Goal: Task Accomplishment & Management: Manage account settings

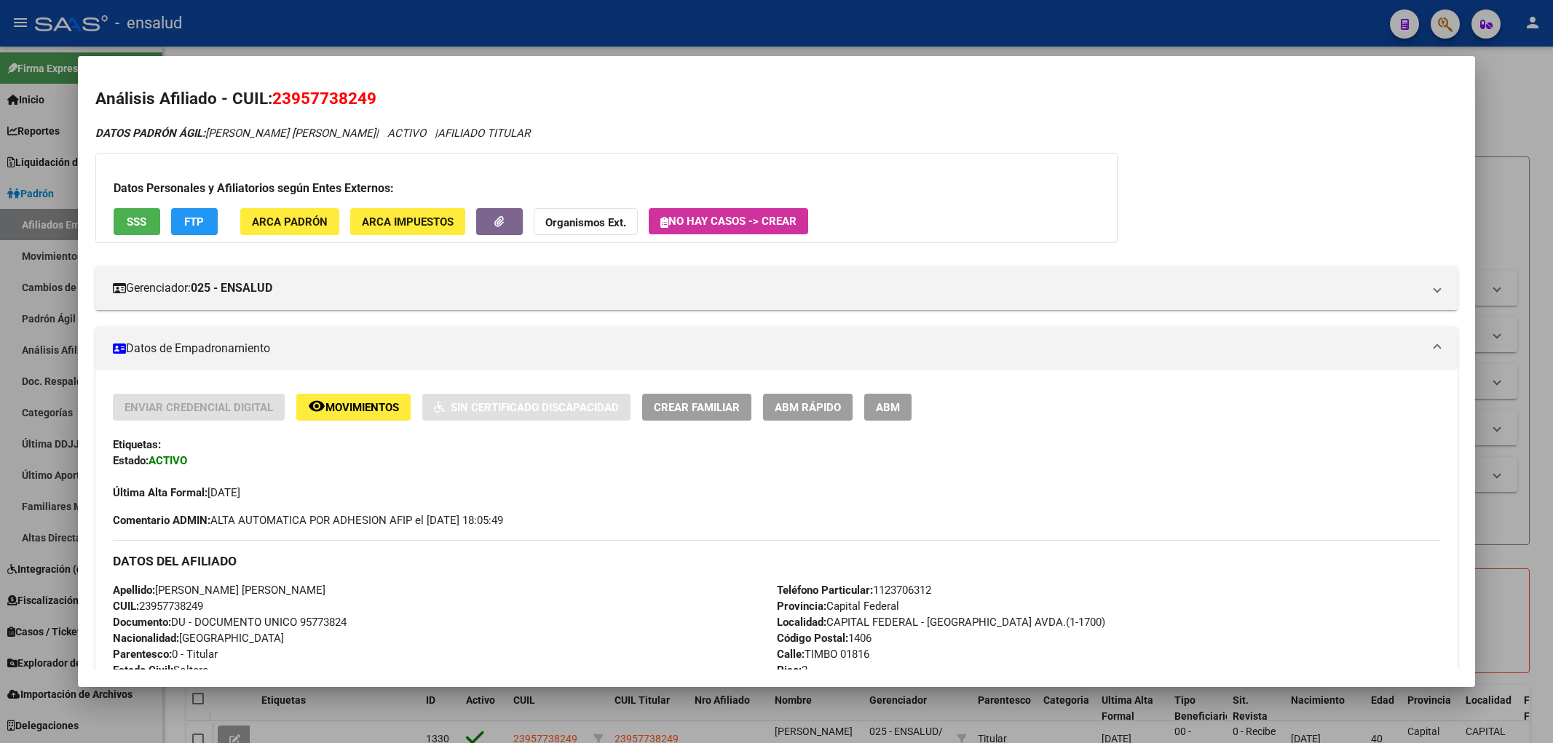
click at [1495, 91] on div at bounding box center [776, 371] width 1553 height 743
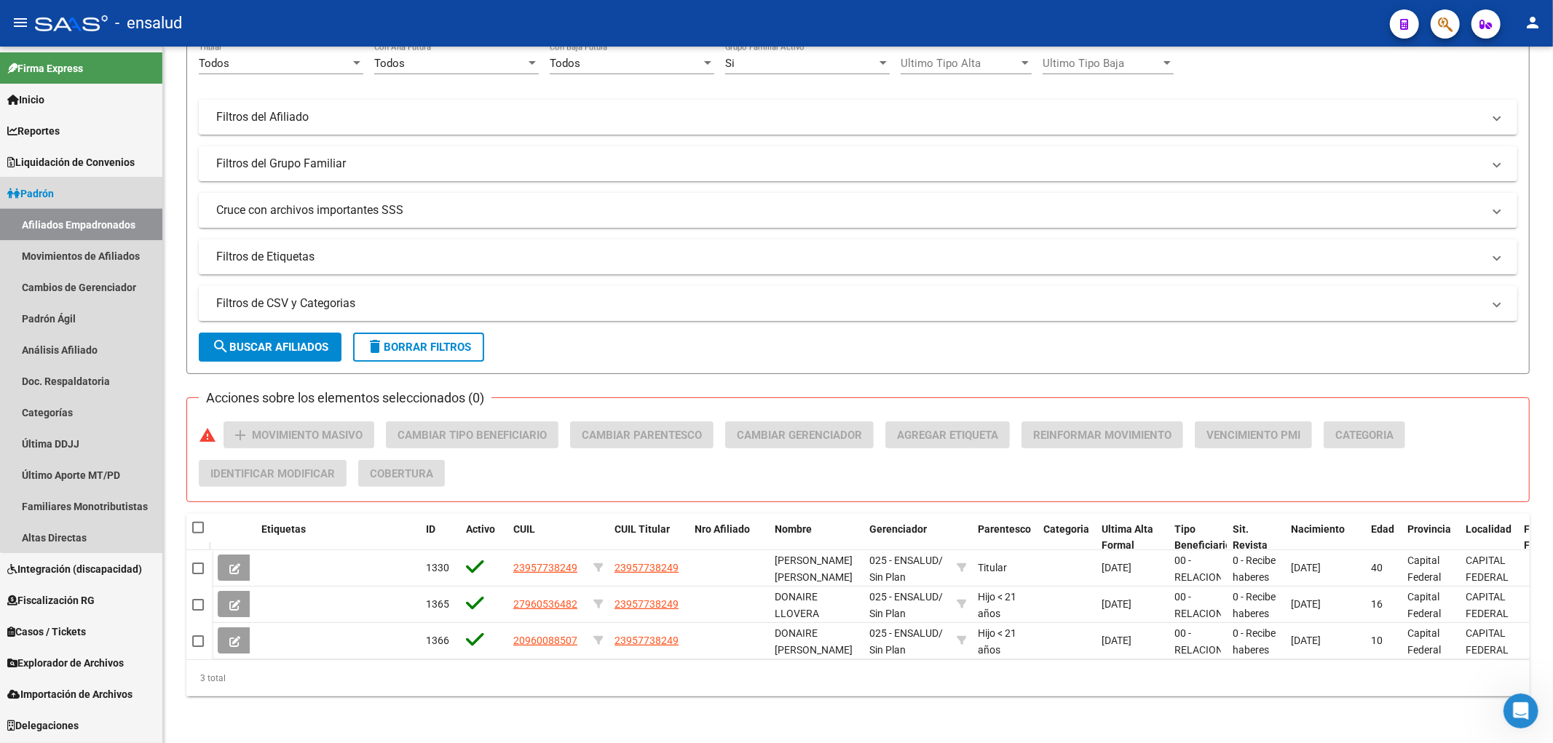
click at [100, 224] on link "Afiliados Empadronados" at bounding box center [81, 224] width 162 height 31
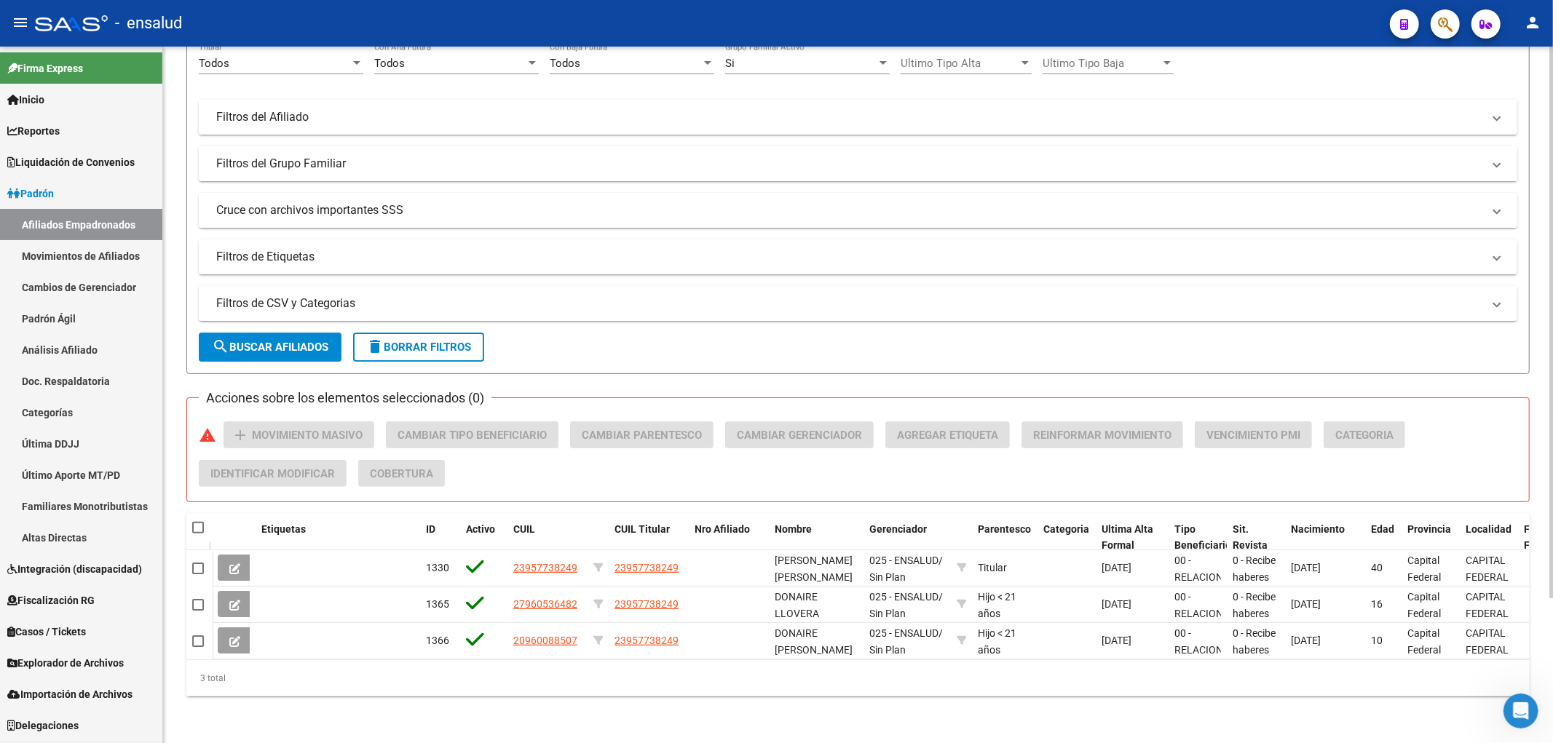
scroll to position [20, 0]
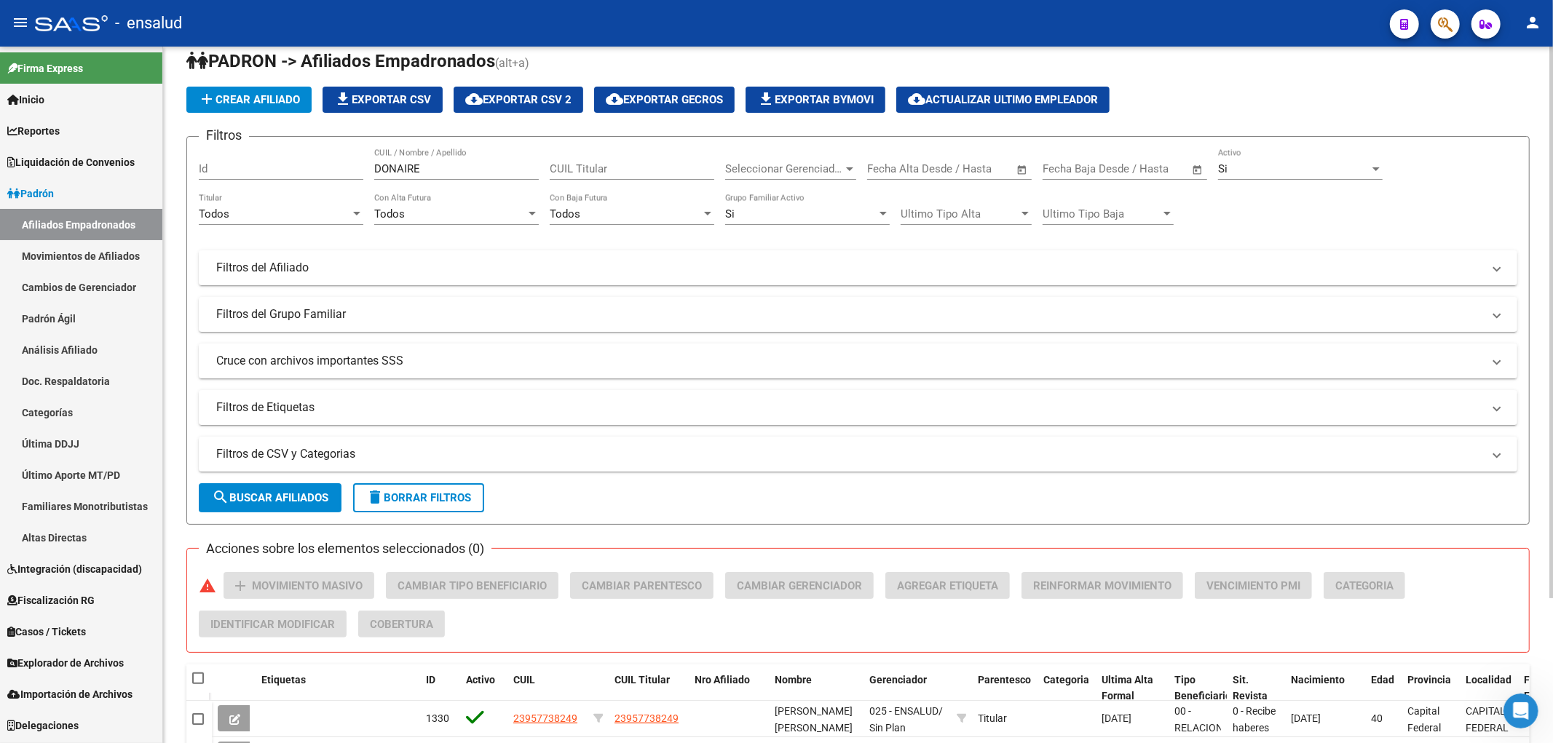
click at [524, 161] on div "DONAIRE CUIL / Nombre / Apellido" at bounding box center [456, 163] width 165 height 31
click at [515, 166] on input "DONAIRE" at bounding box center [456, 168] width 165 height 13
click at [514, 166] on input "DONAIRE" at bounding box center [456, 168] width 165 height 13
paste input "29682189"
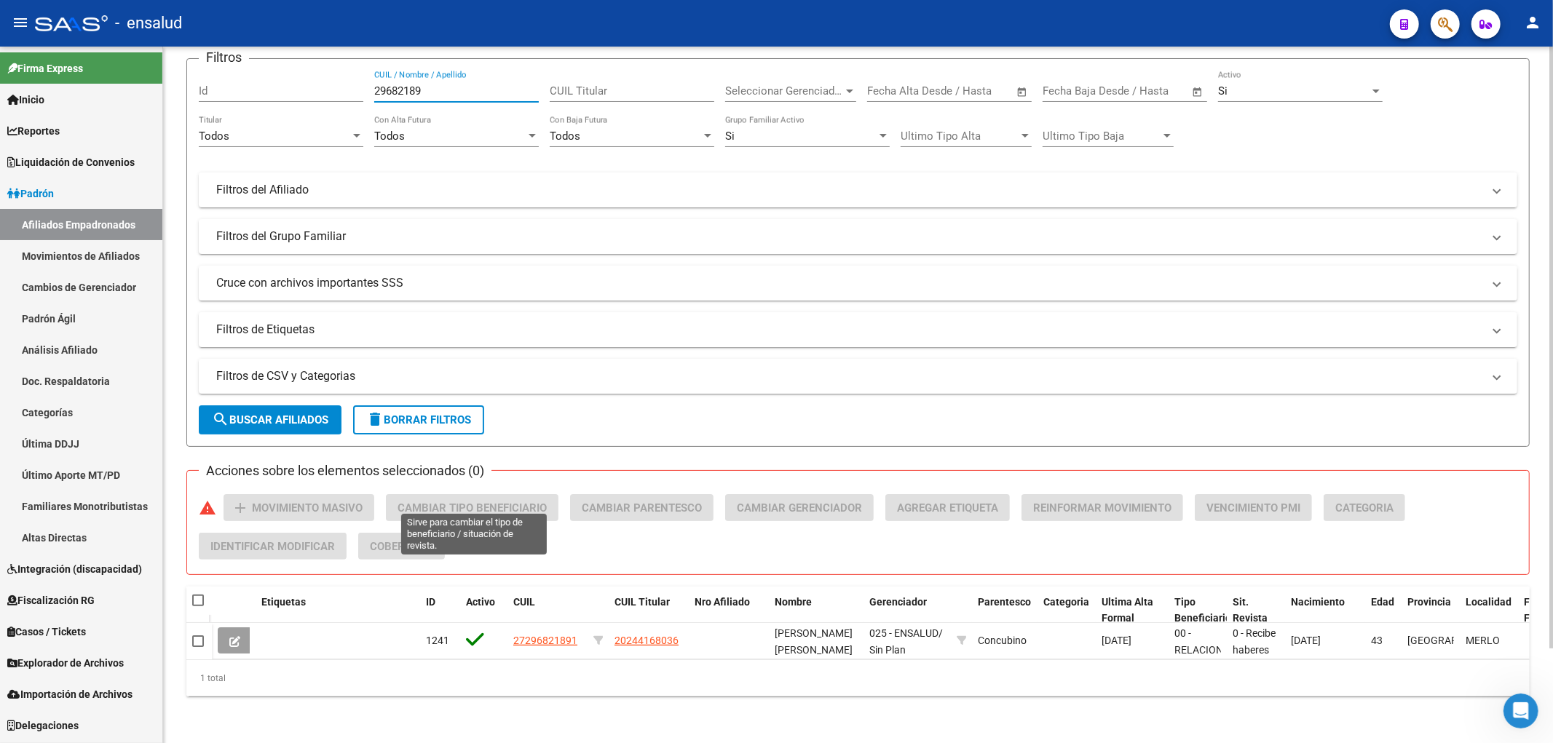
scroll to position [110, 0]
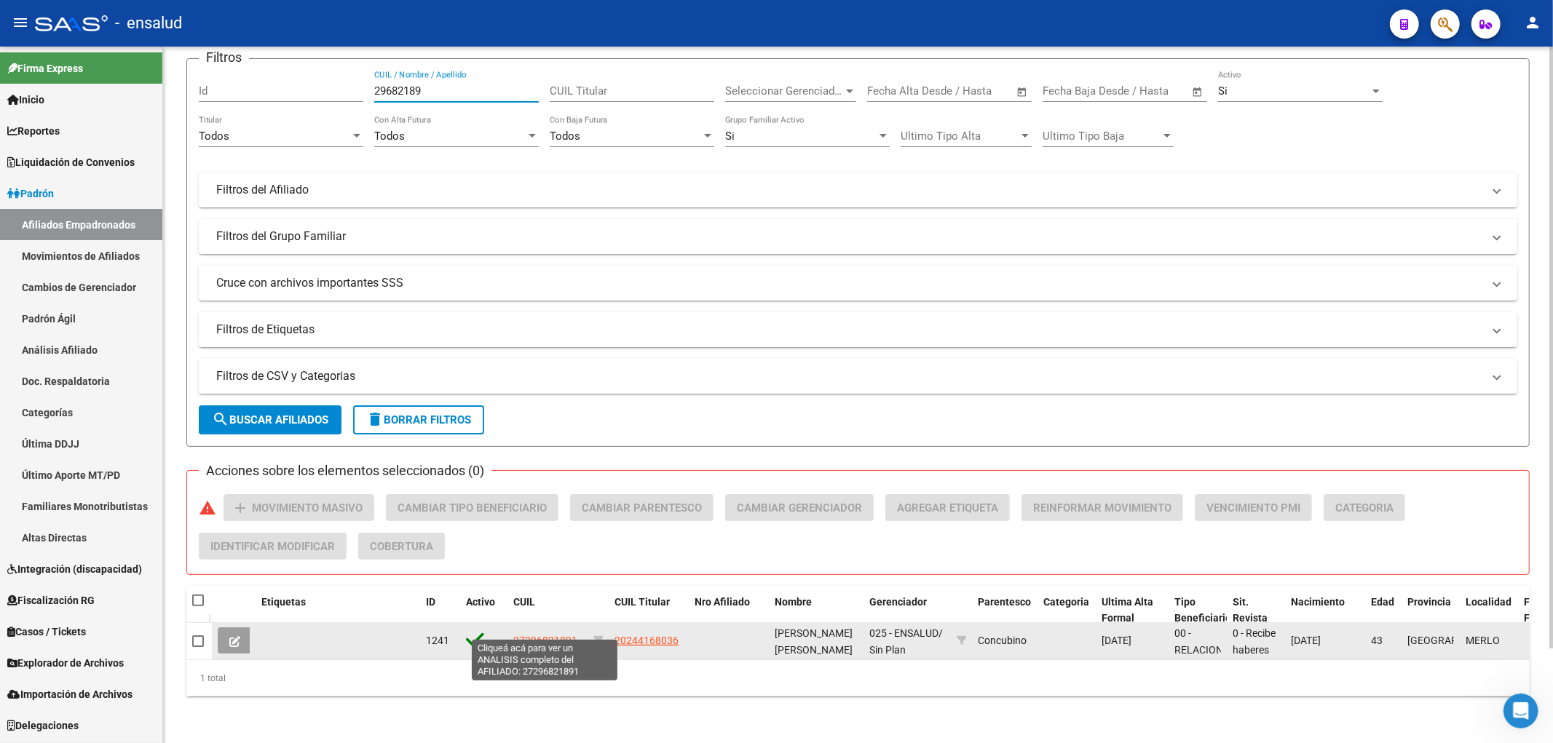
type input "29682189"
click at [550, 635] on span "27296821891" at bounding box center [545, 641] width 64 height 12
type textarea "27296821891"
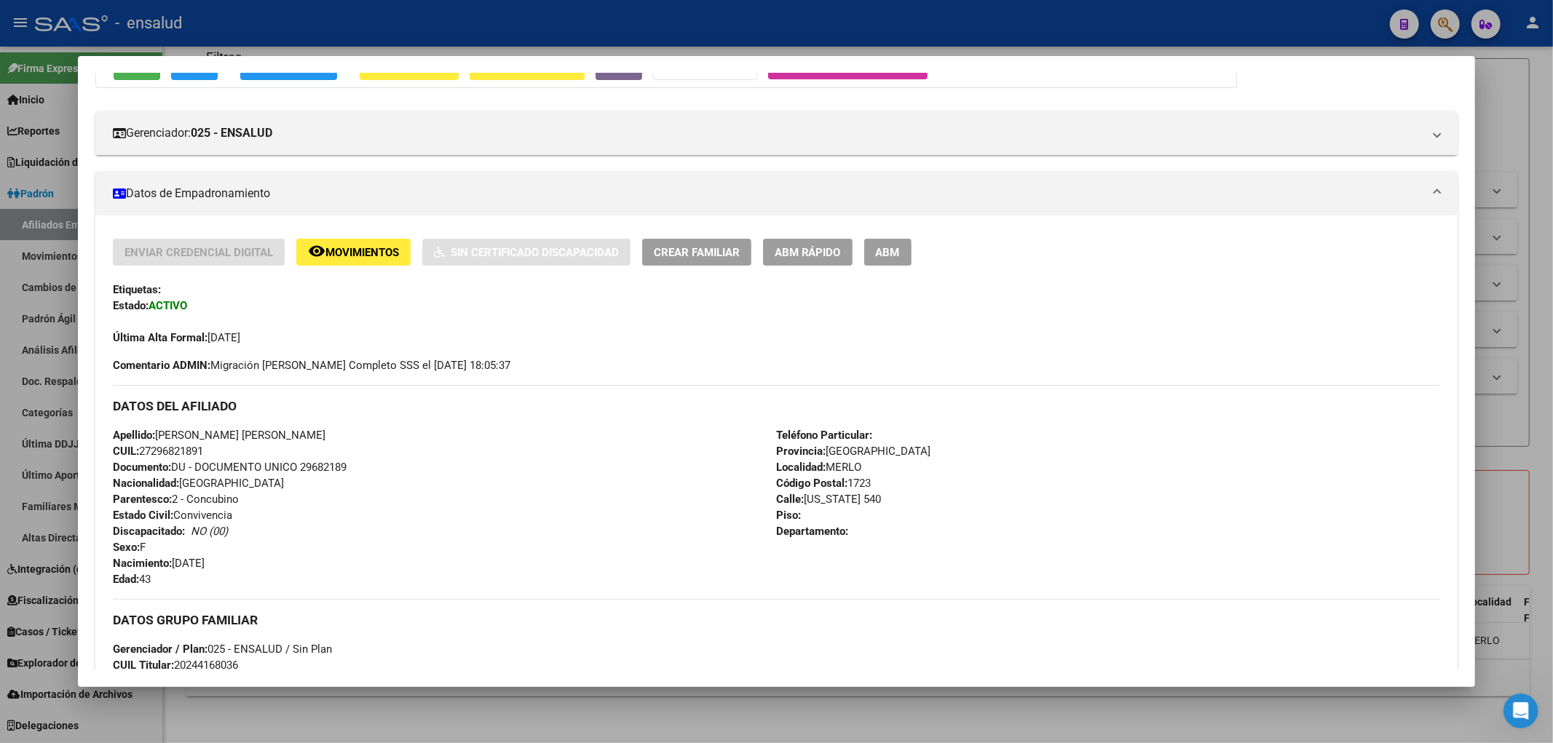
scroll to position [0, 0]
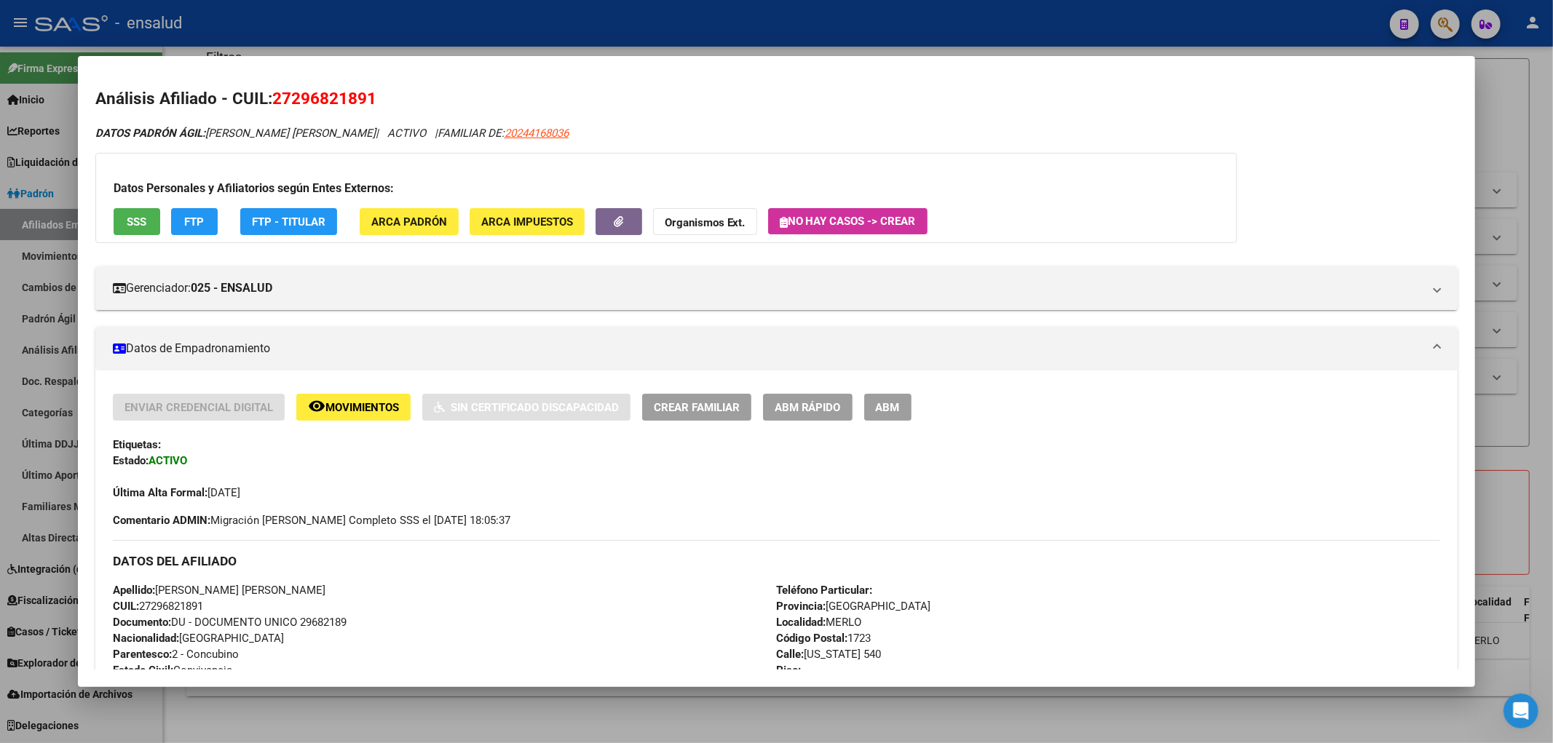
click at [823, 396] on button "ABM Rápido" at bounding box center [808, 407] width 90 height 27
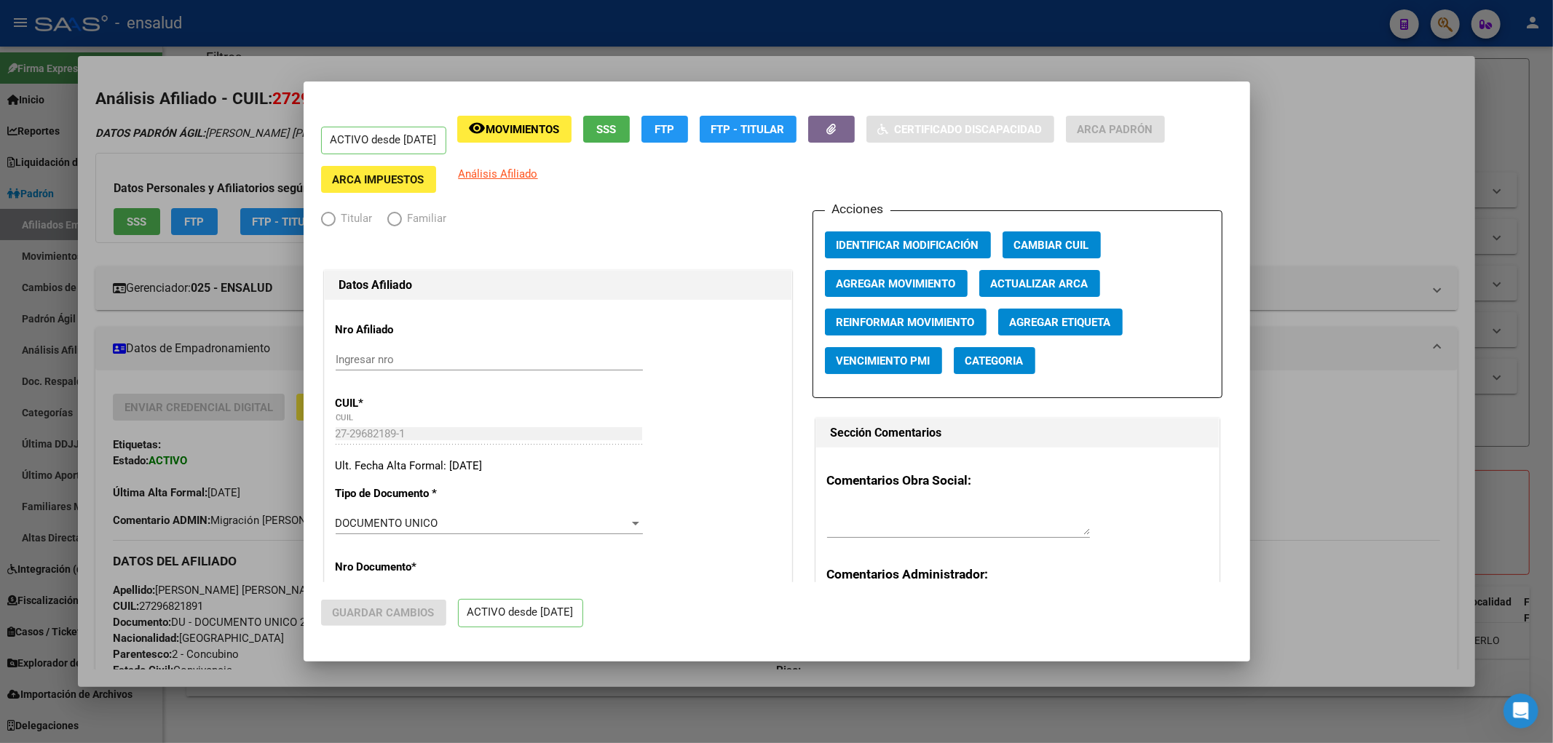
radio input "true"
type input "33-54634954-9"
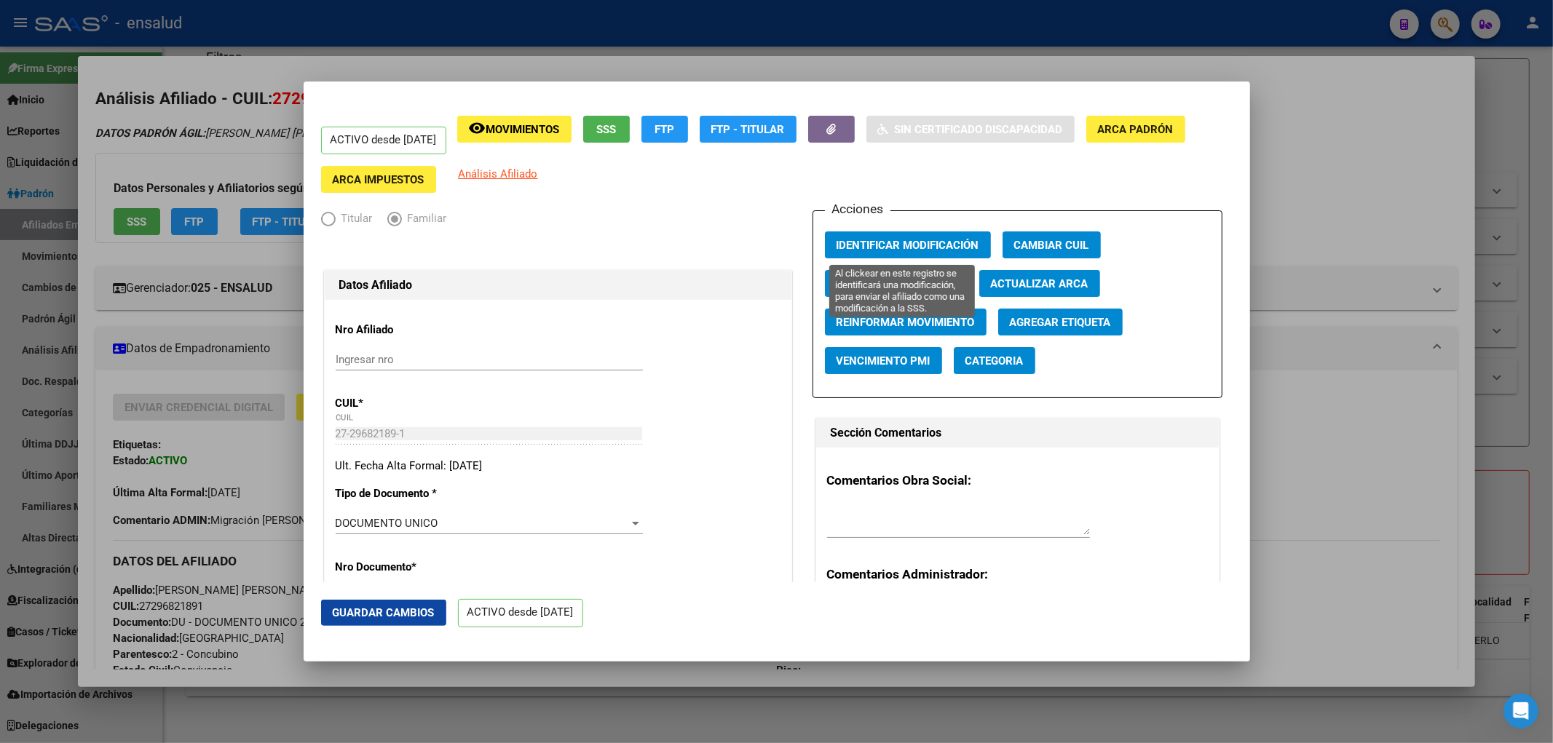
click at [935, 249] on span "Identificar Modificación" at bounding box center [907, 245] width 143 height 13
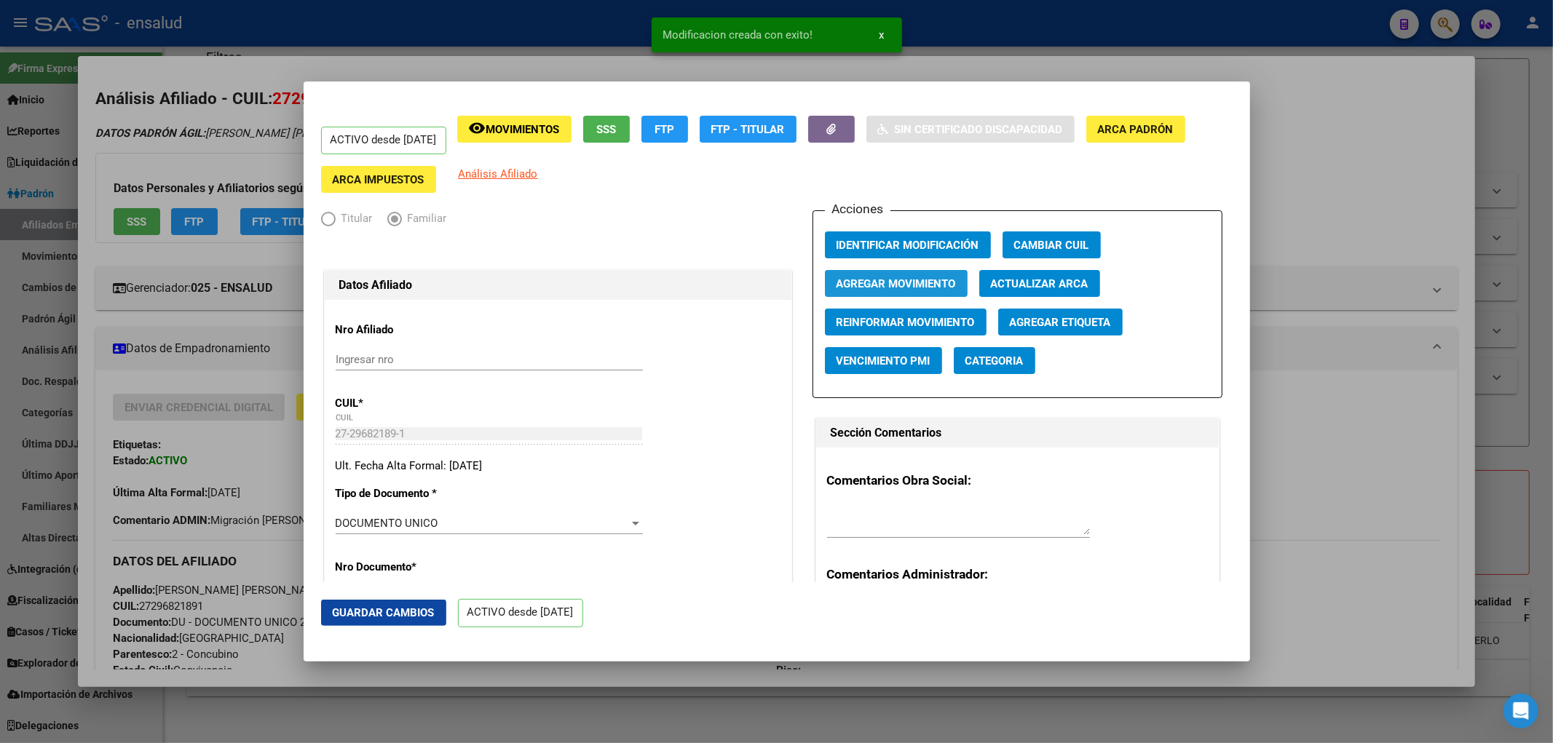
click at [914, 278] on span "Agregar Movimiento" at bounding box center [895, 283] width 119 height 13
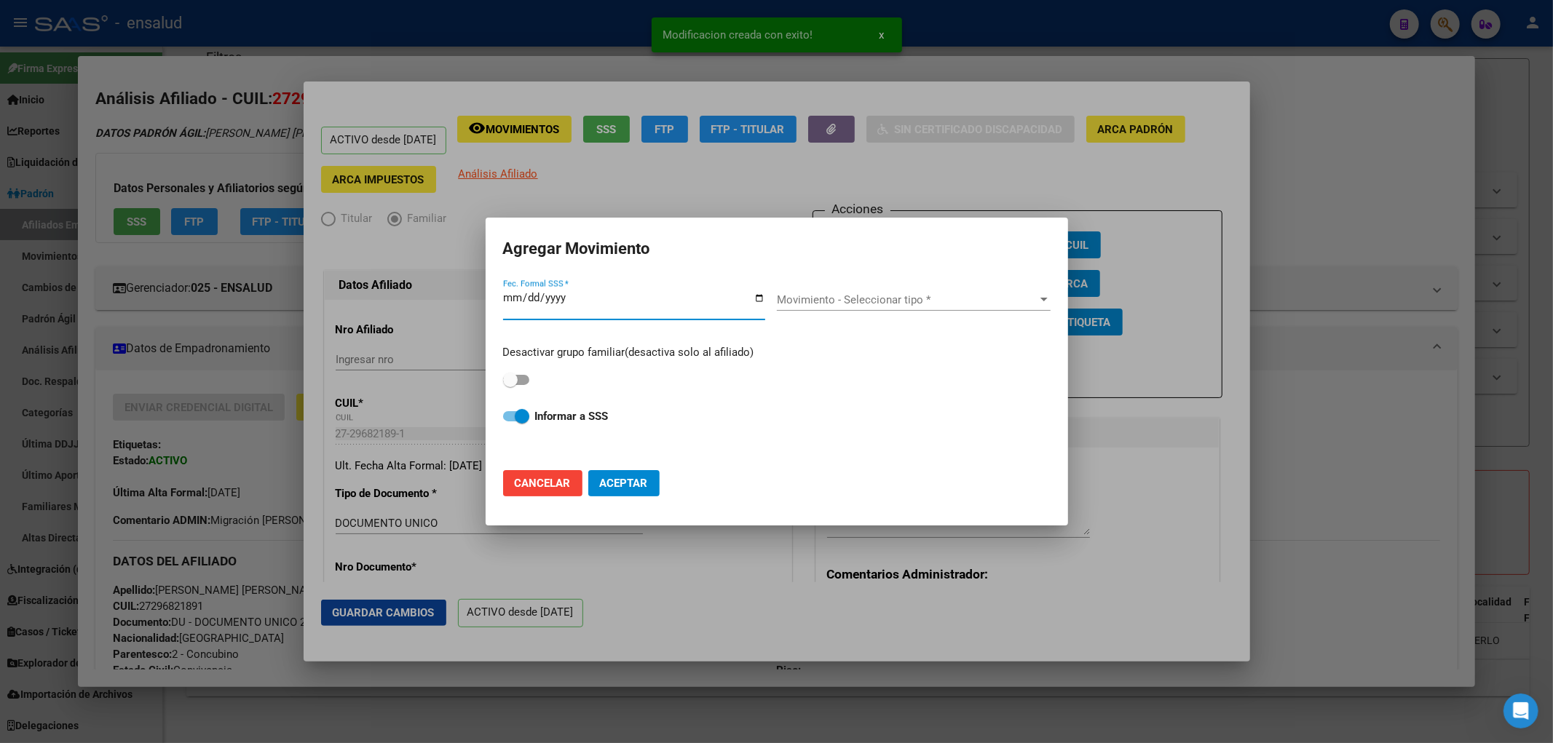
click at [755, 294] on input "Fec. Formal SSS *" at bounding box center [634, 303] width 262 height 23
type input "[DATE]"
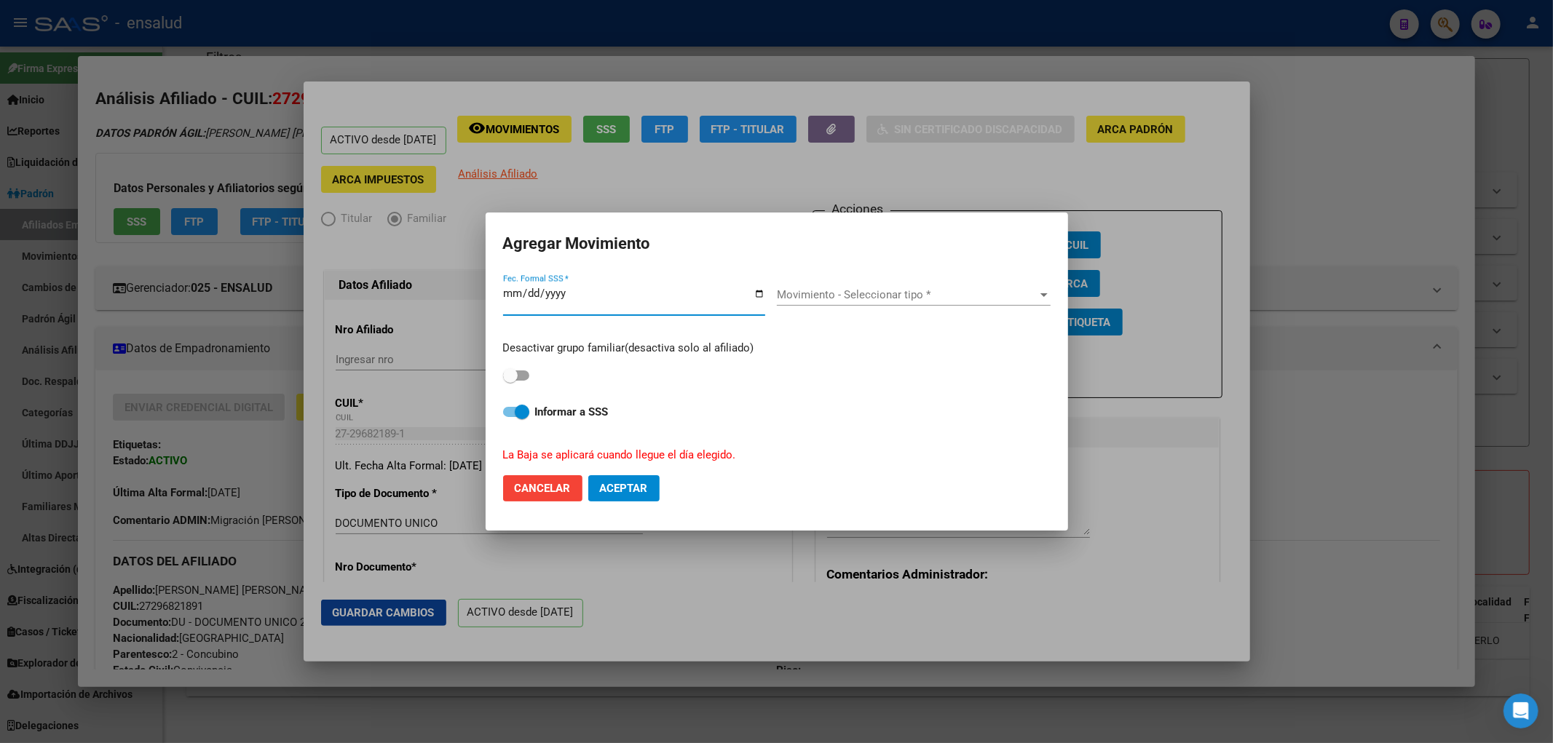
click at [879, 294] on span "Movimiento - Seleccionar tipo *" at bounding box center [907, 294] width 261 height 13
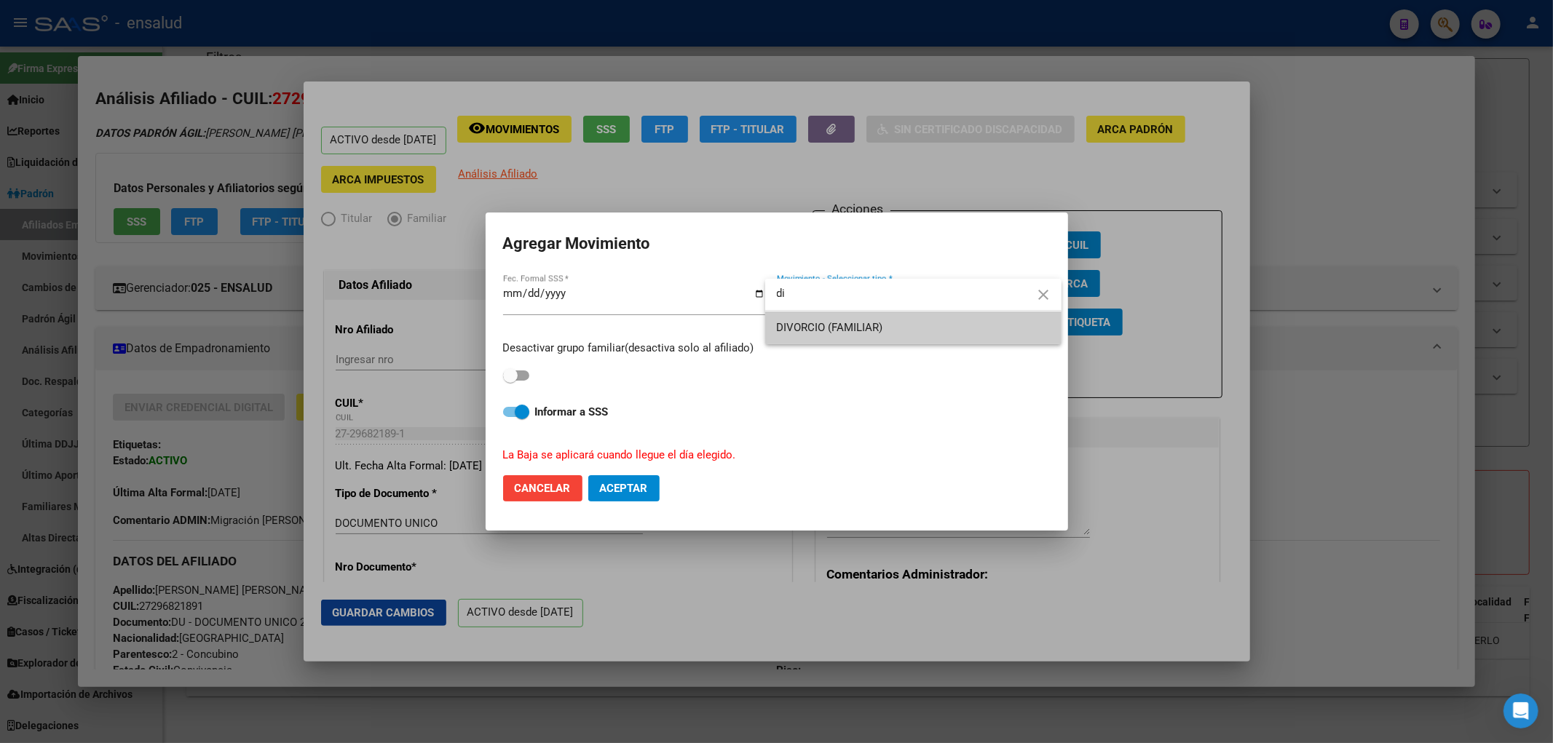
type input "d"
type input "s"
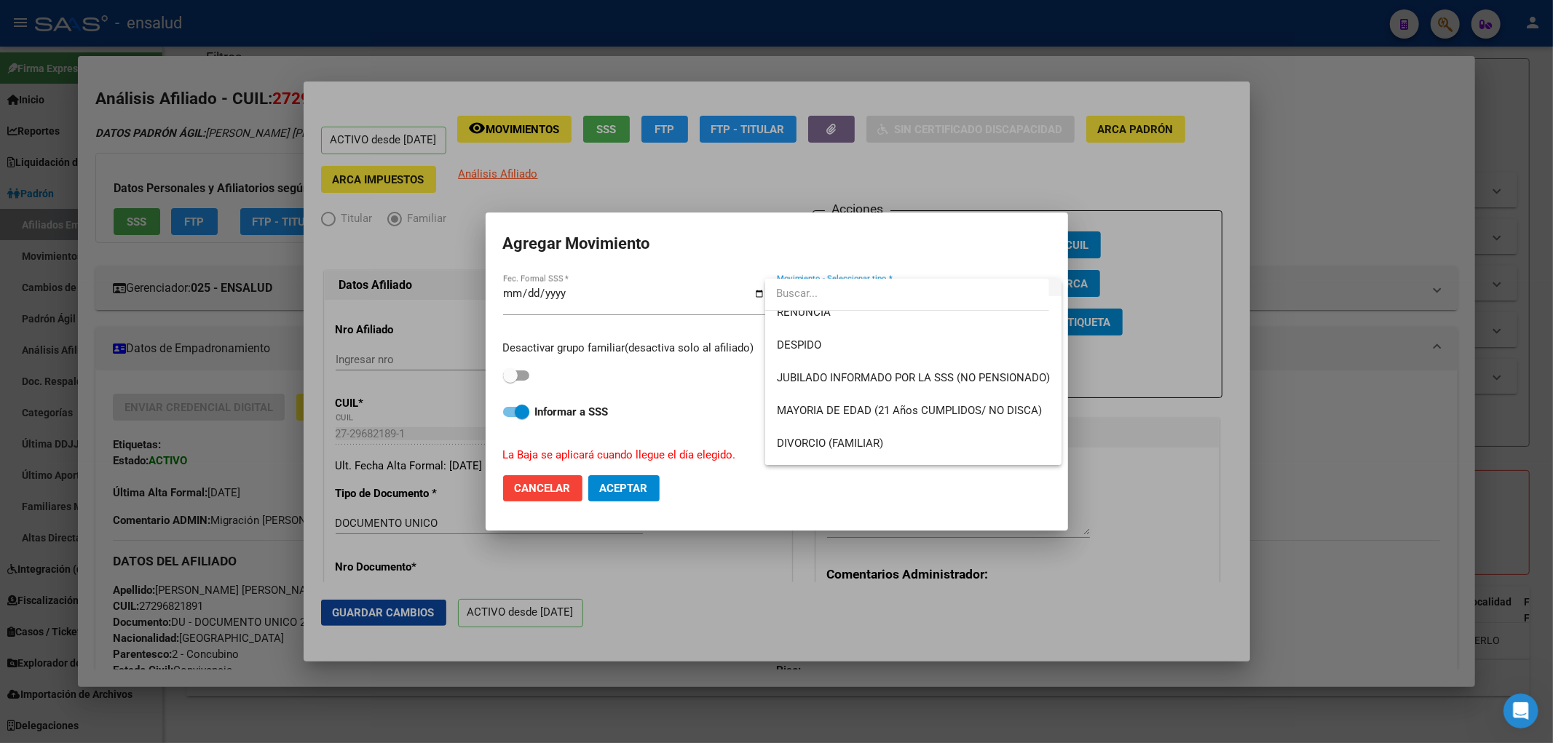
scroll to position [162, 0]
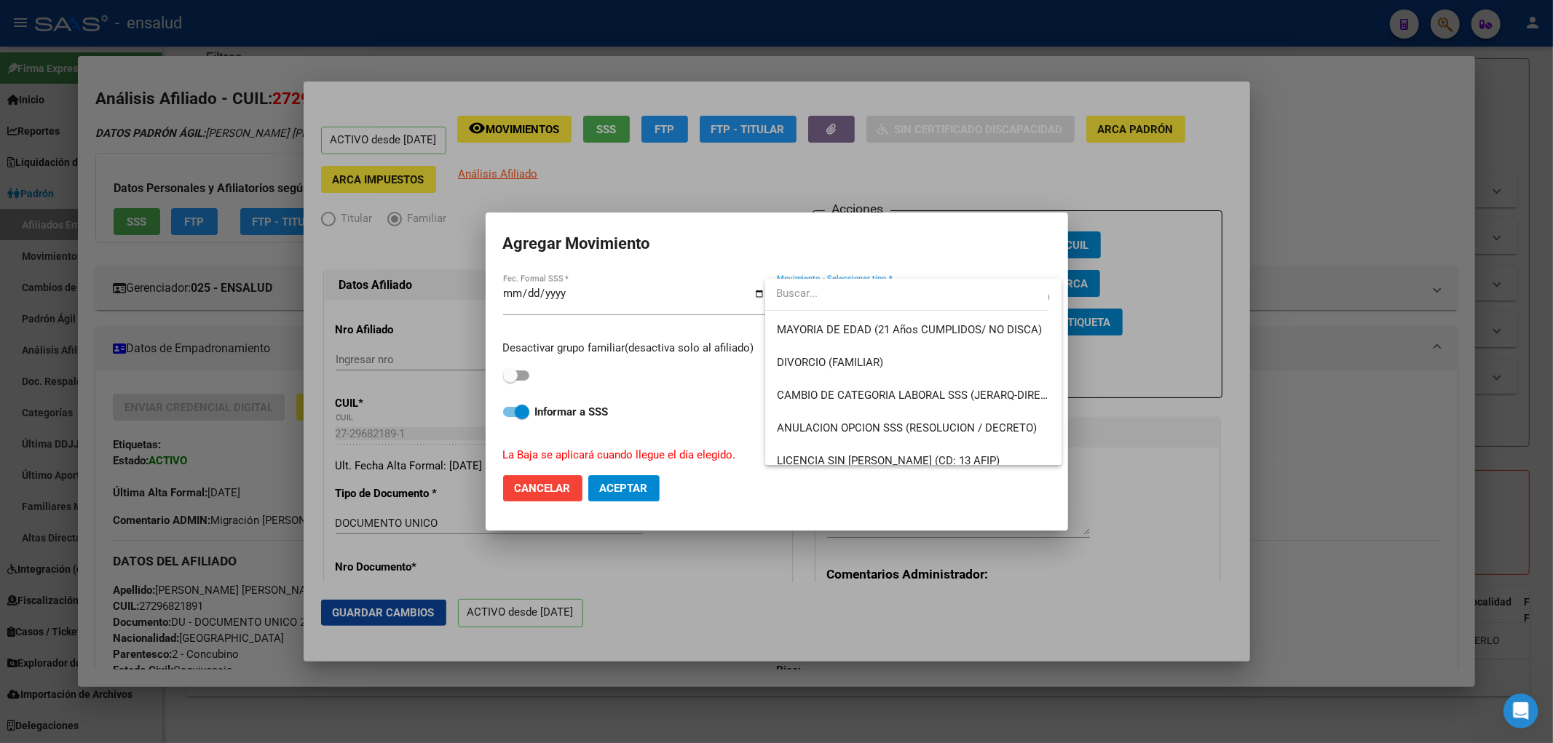
click at [530, 496] on div at bounding box center [776, 371] width 1553 height 743
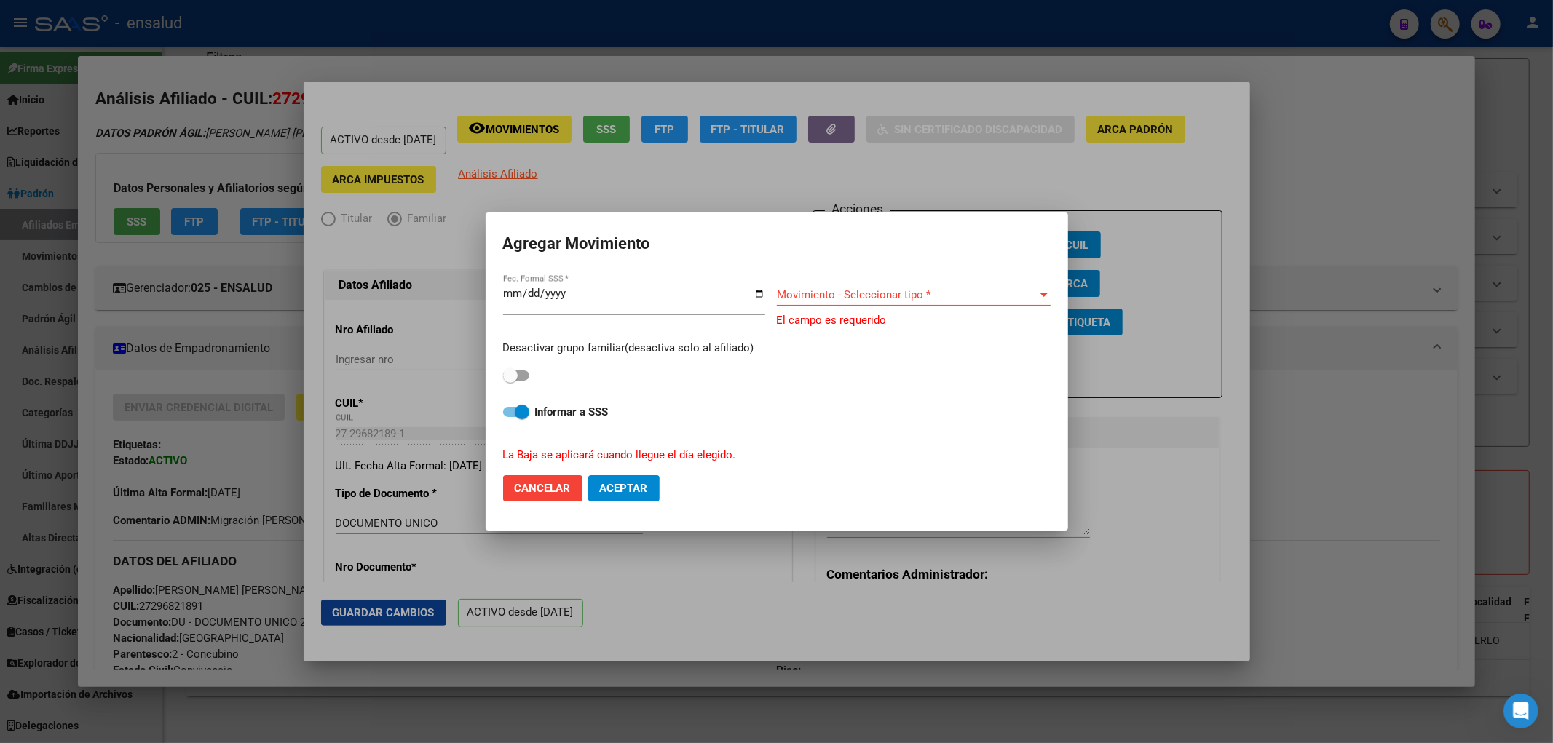
click at [531, 496] on button "Cancelar" at bounding box center [542, 488] width 79 height 26
checkbox input "false"
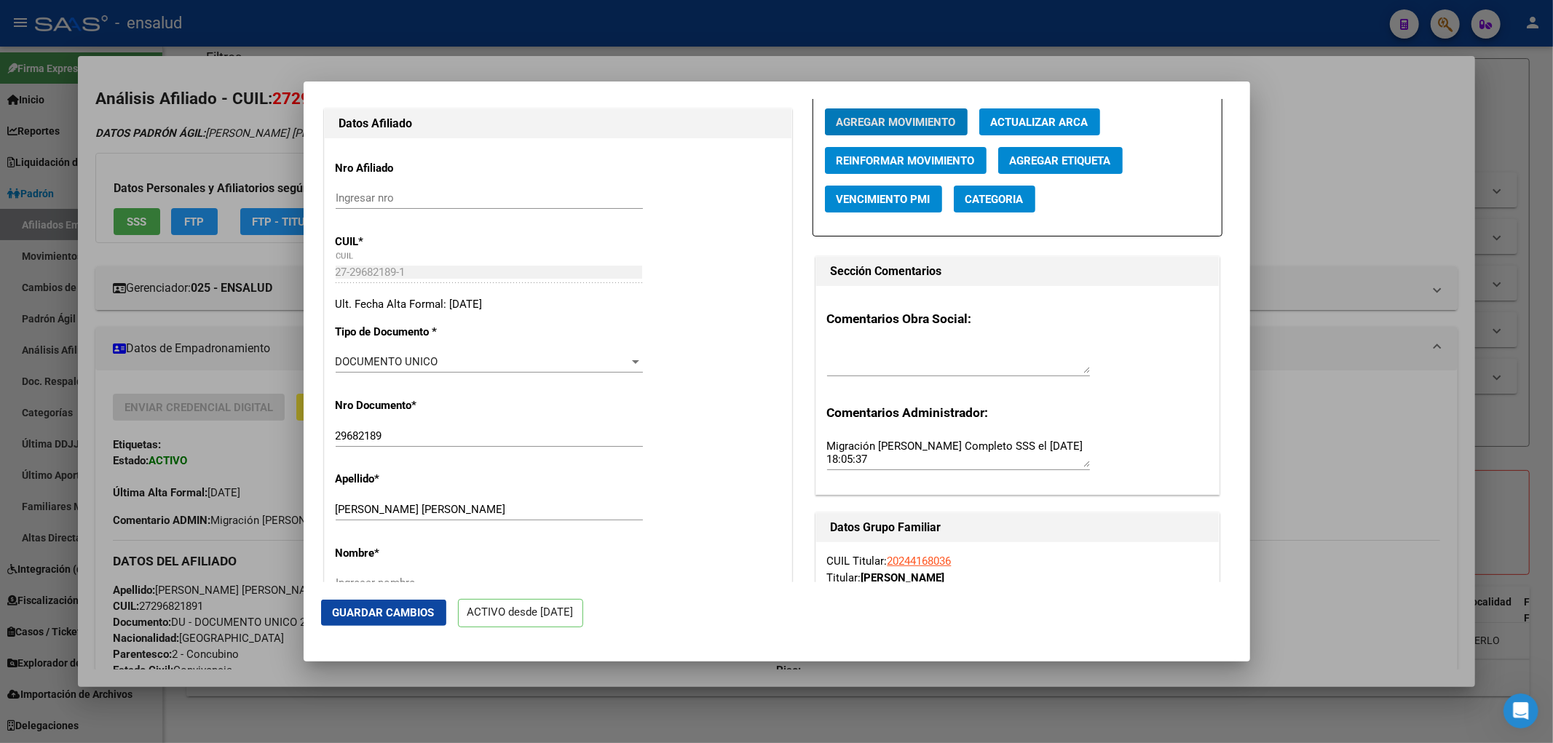
scroll to position [0, 0]
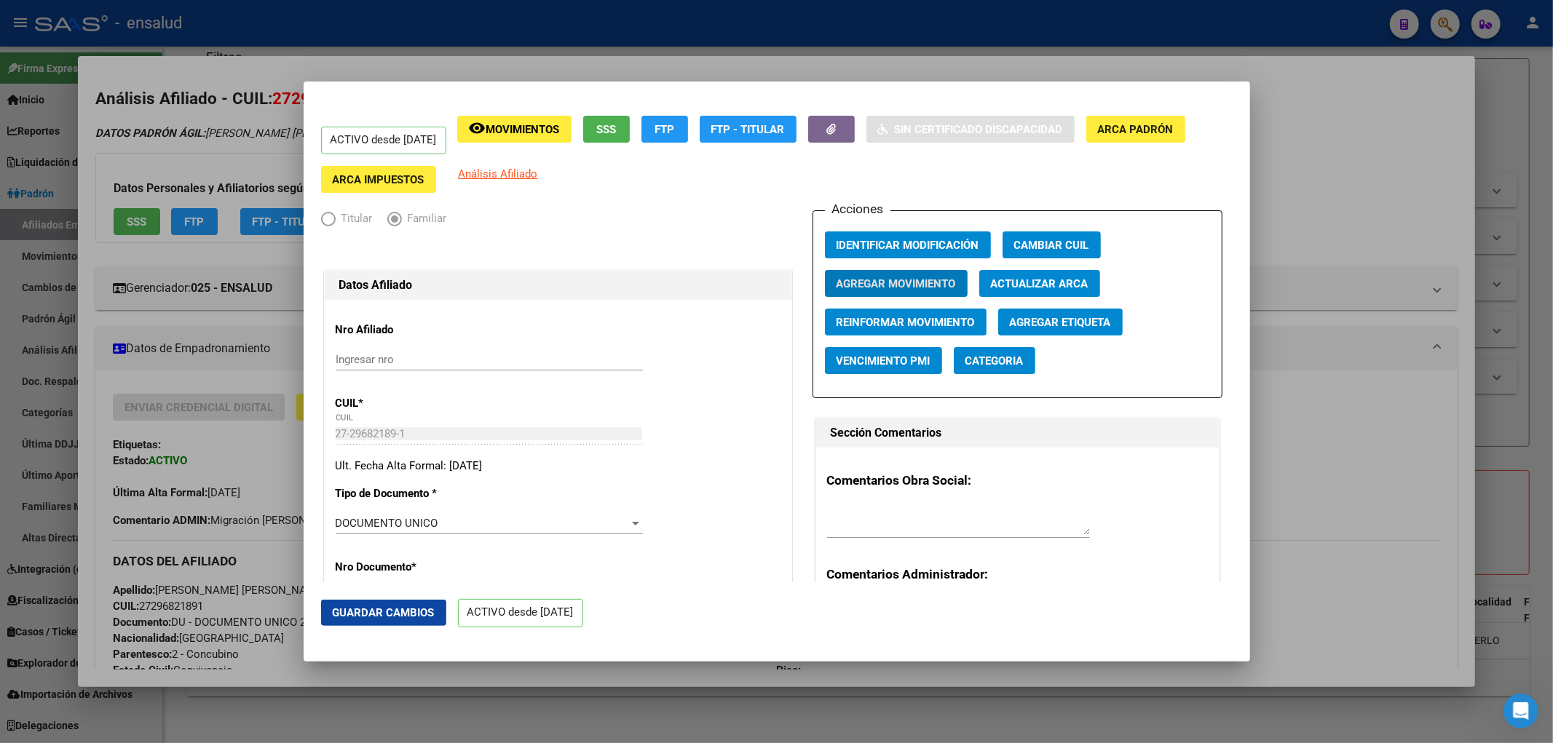
click at [881, 288] on span "Agregar Movimiento" at bounding box center [895, 283] width 119 height 13
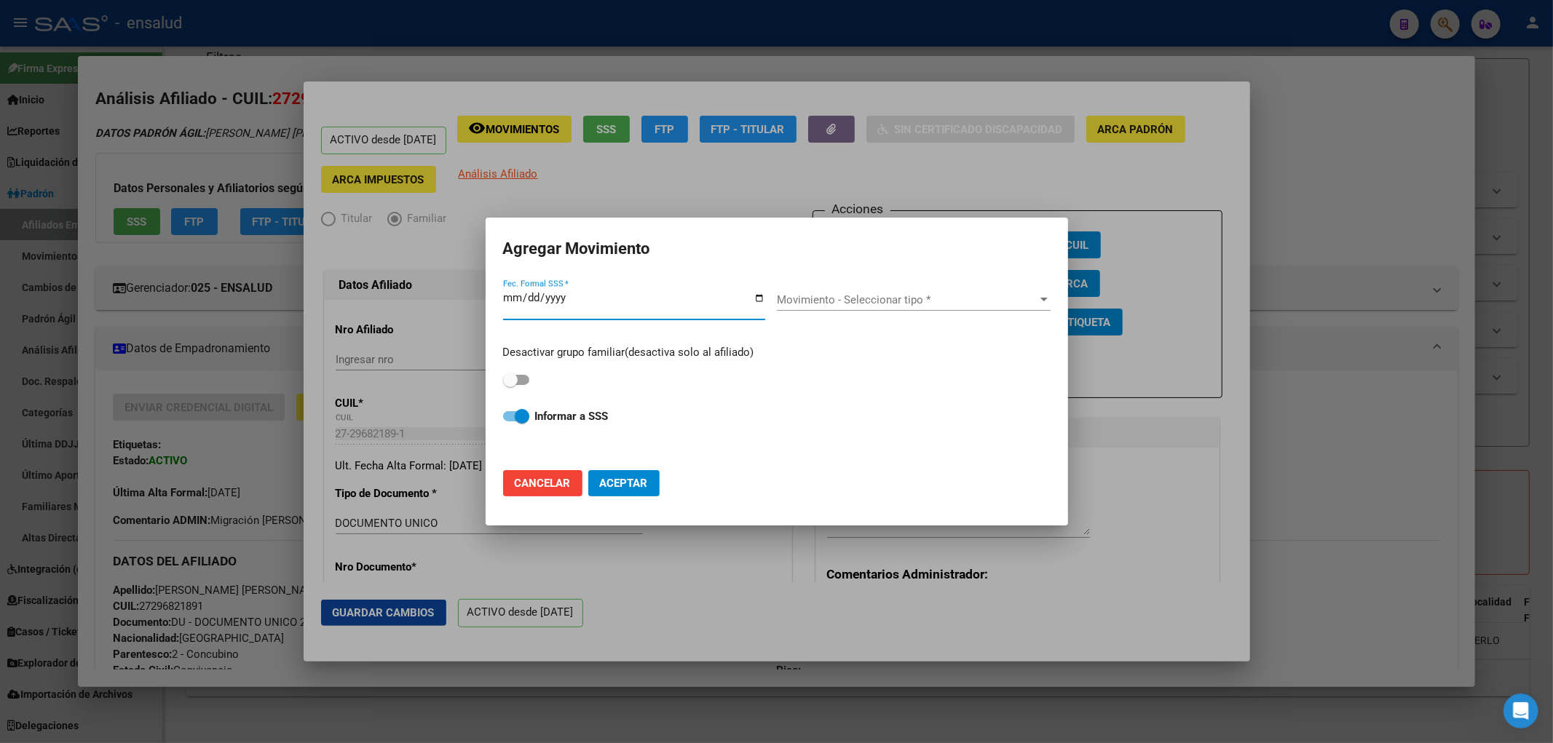
click at [759, 302] on input "Fec. Formal SSS *" at bounding box center [634, 303] width 262 height 23
type input "[DATE]"
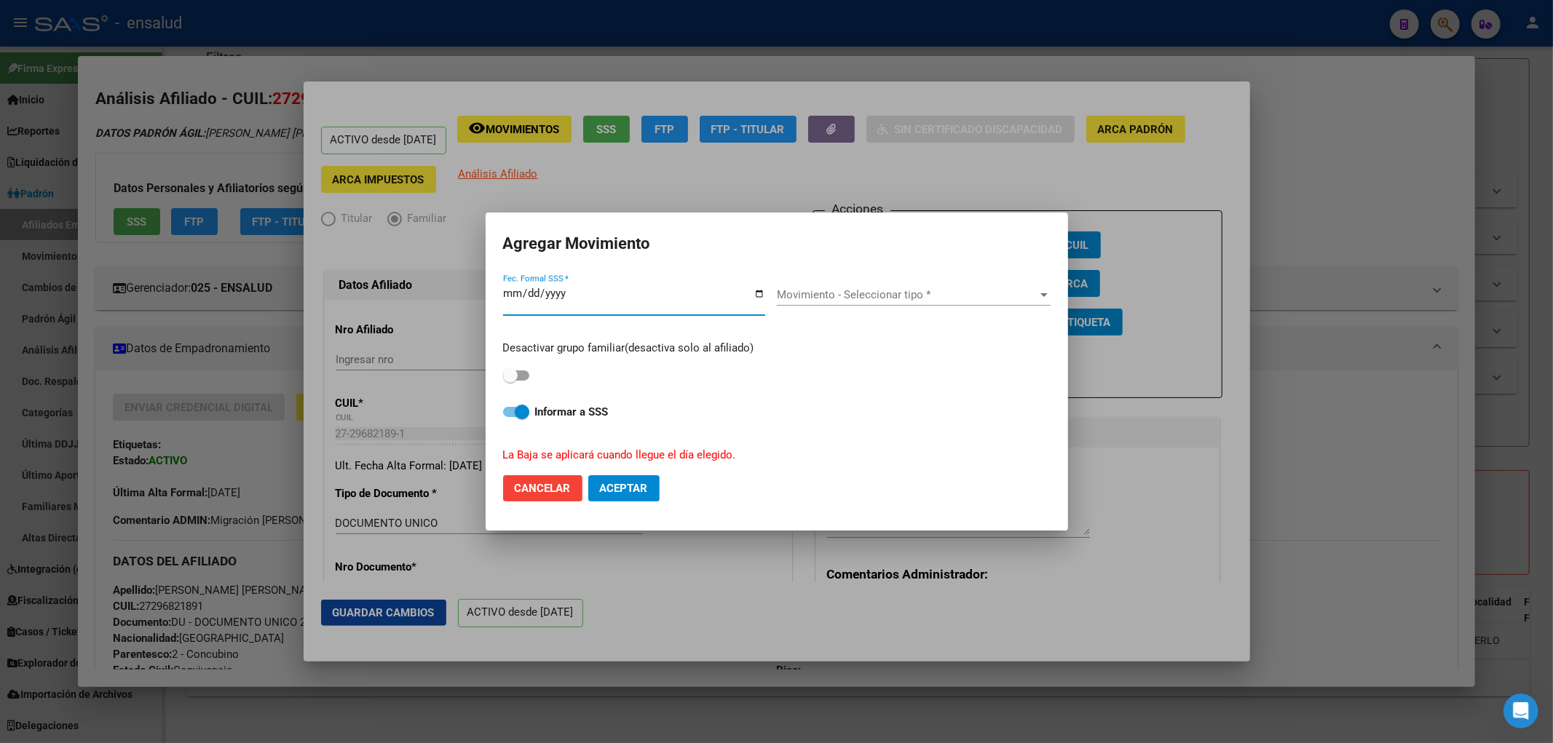
click at [872, 296] on span "Movimiento - Seleccionar tipo *" at bounding box center [907, 294] width 261 height 13
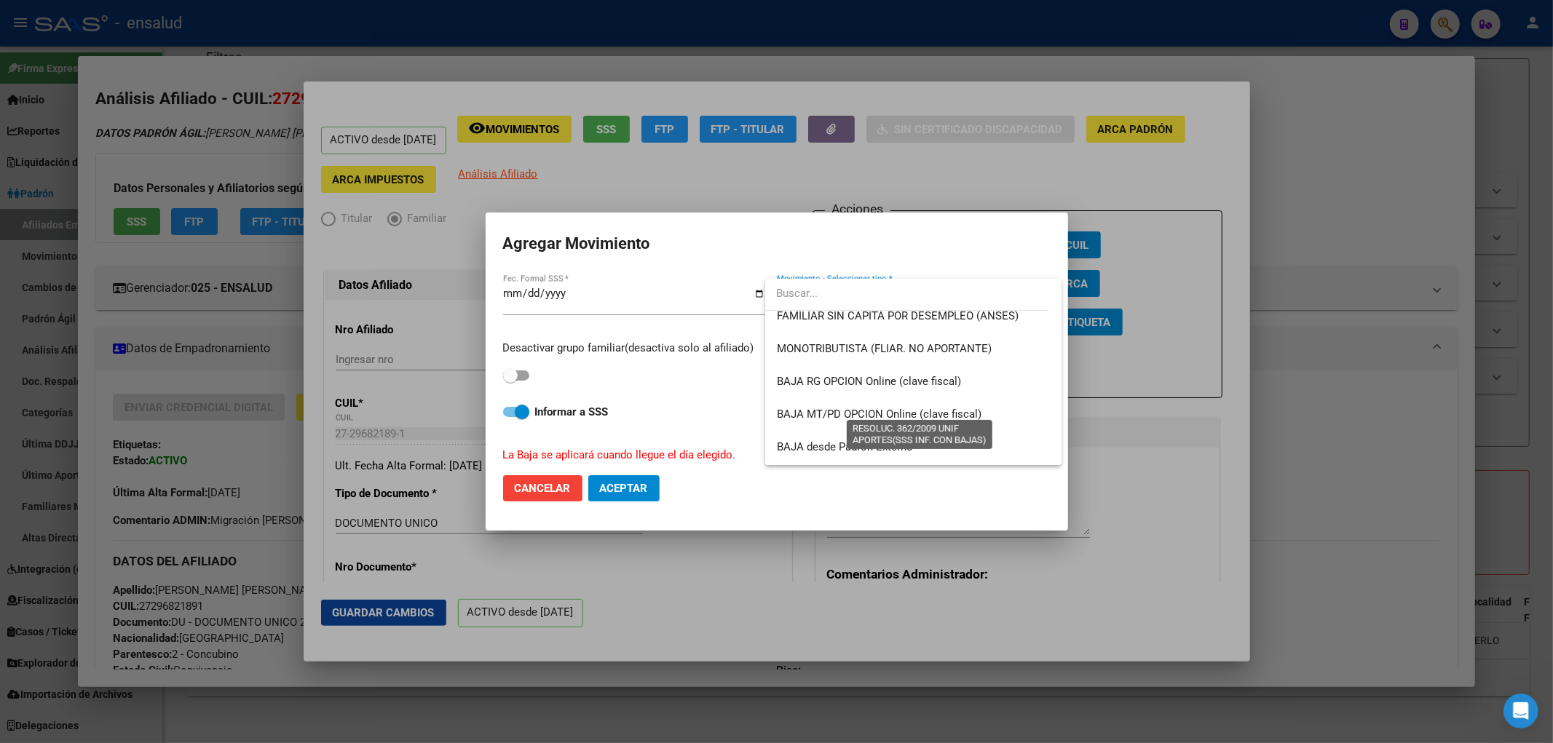
scroll to position [1058, 0]
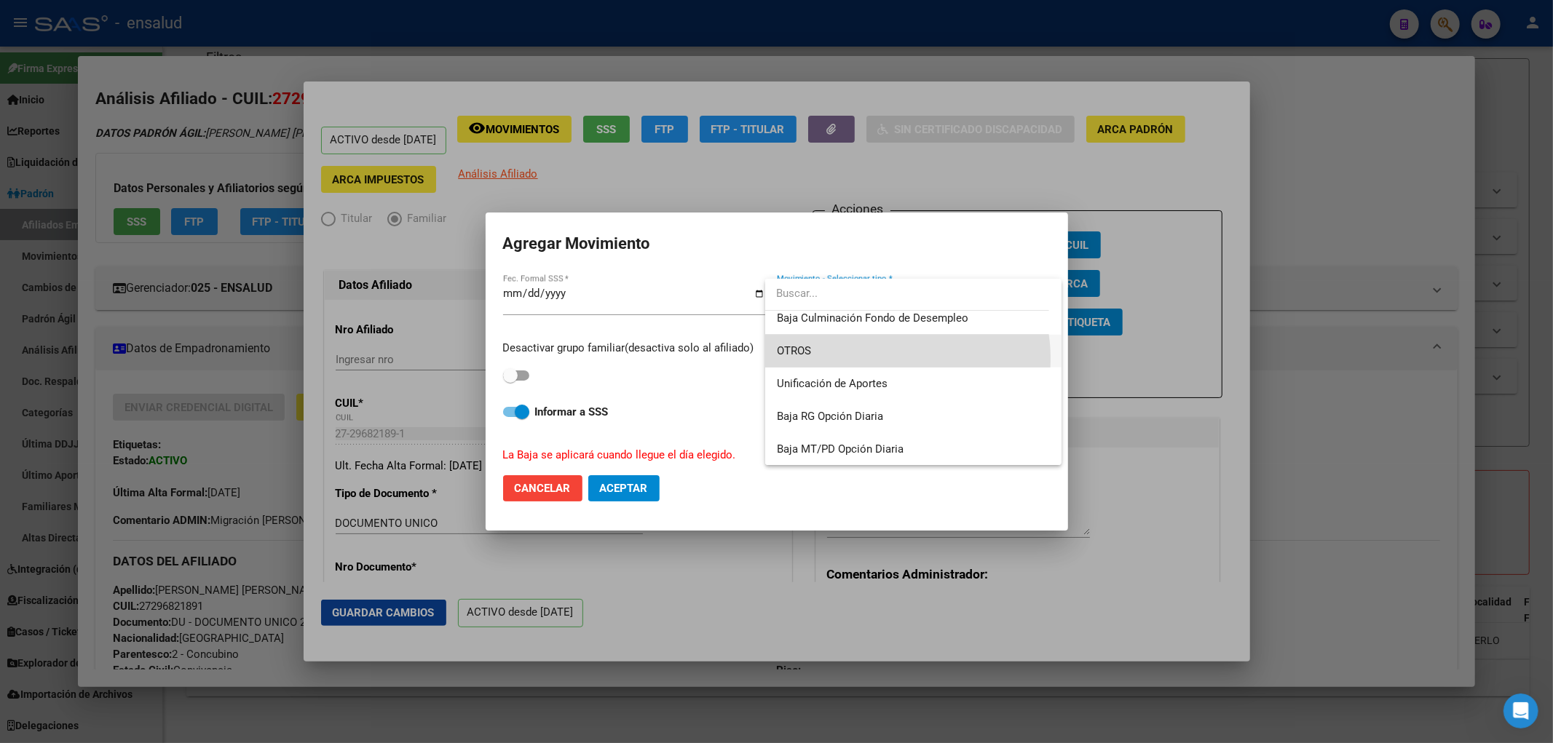
click at [890, 358] on span "OTROS" at bounding box center [913, 351] width 273 height 33
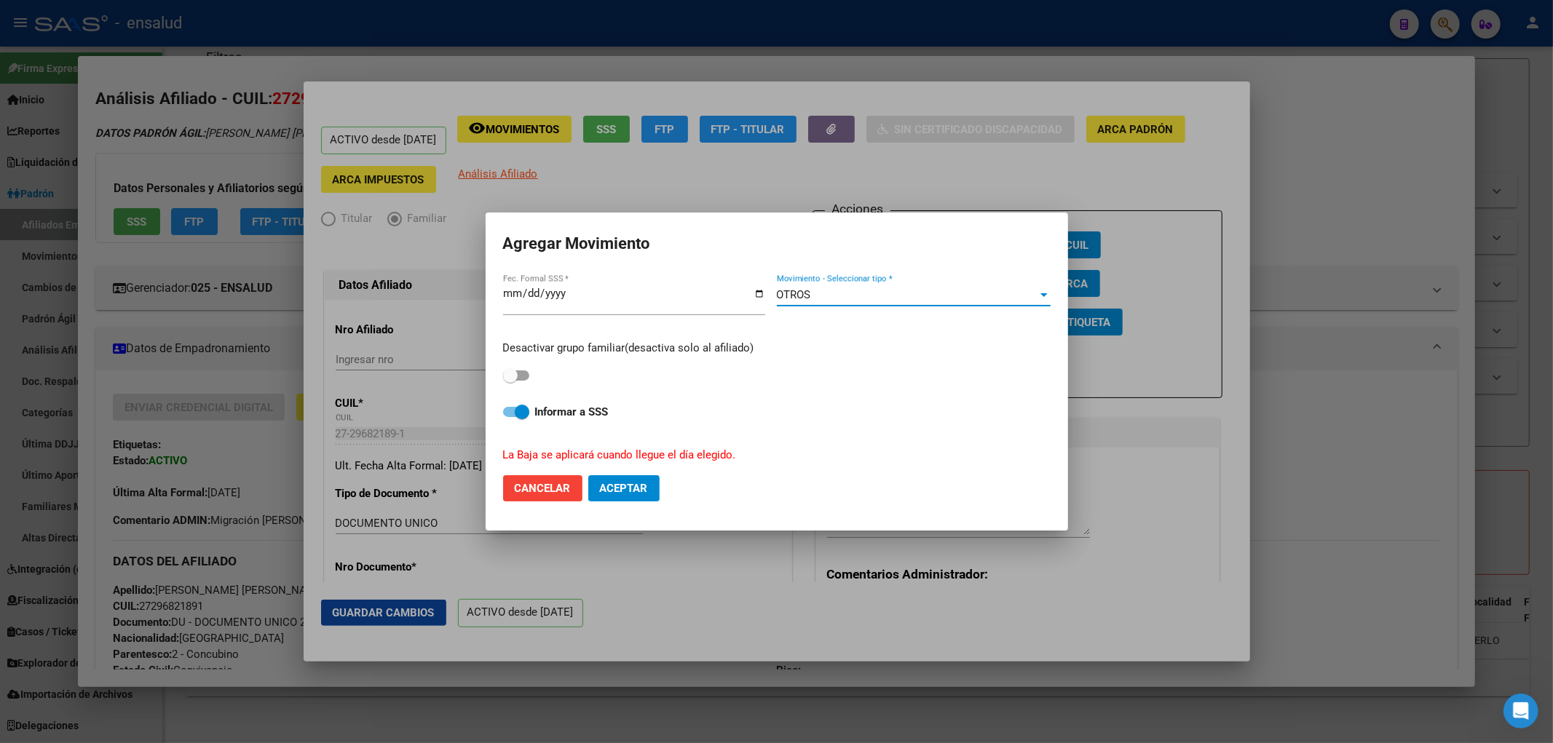
click at [622, 488] on span "Aceptar" at bounding box center [624, 488] width 48 height 13
checkbox input "false"
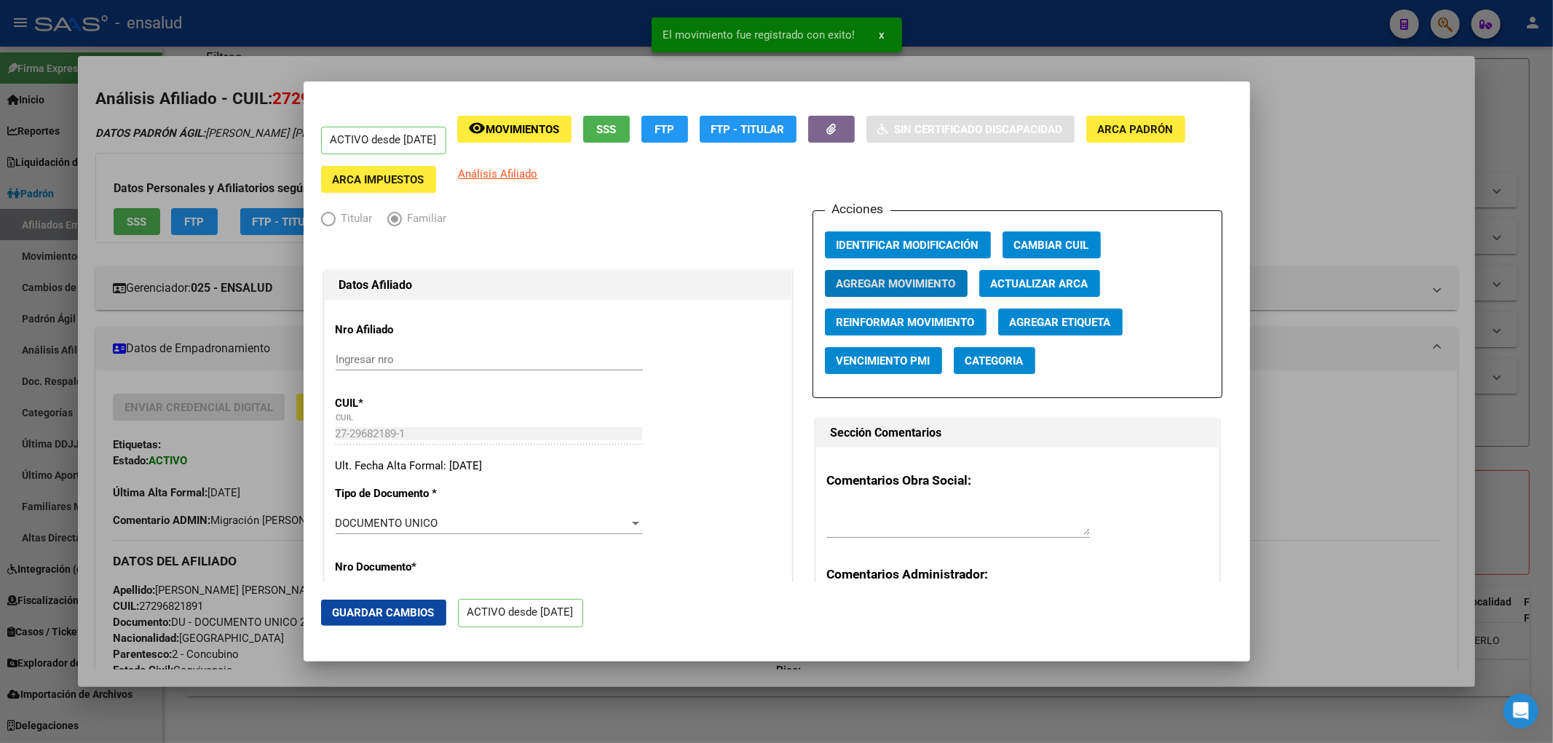
click at [333, 617] on span "Guardar Cambios" at bounding box center [384, 612] width 102 height 13
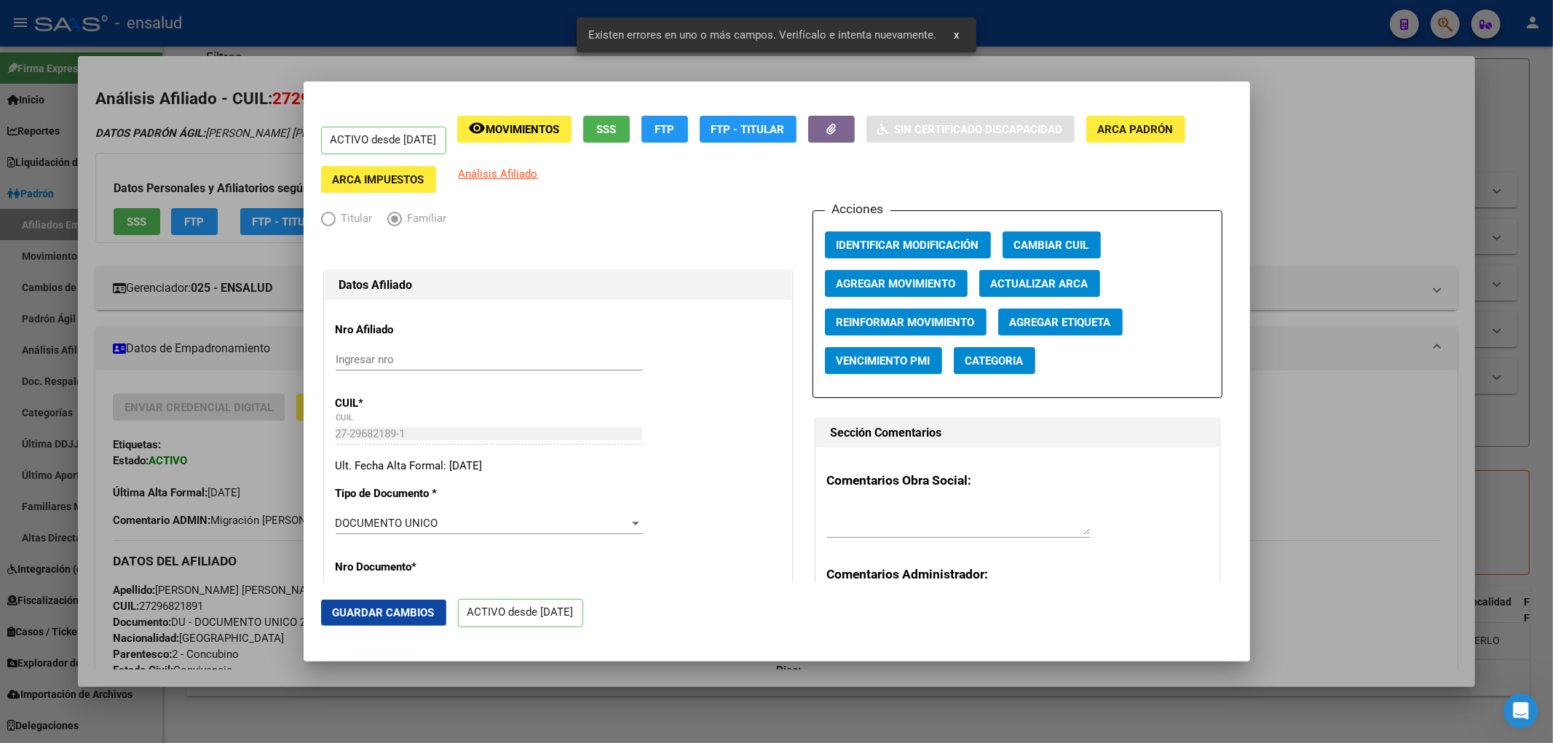
scroll to position [404, 0]
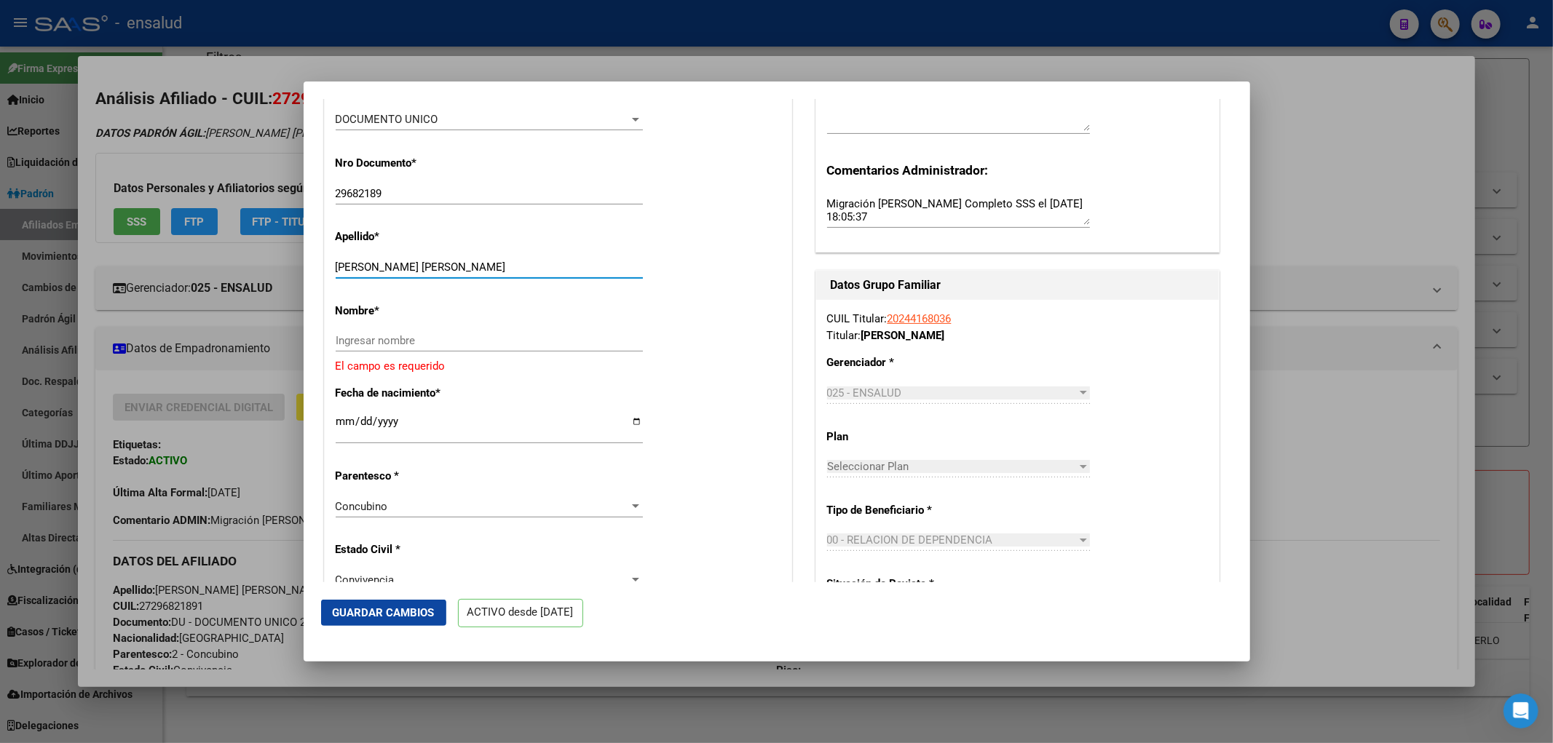
drag, startPoint x: 358, startPoint y: 265, endPoint x: 457, endPoint y: 267, distance: 99.0
click at [457, 267] on input "[PERSON_NAME] [PERSON_NAME]" at bounding box center [489, 267] width 307 height 13
paste input "[PERSON_NAME] [PERSON_NAME]"
click at [466, 262] on input "[PERSON_NAME] [PERSON_NAME]" at bounding box center [489, 267] width 307 height 13
drag, startPoint x: 466, startPoint y: 262, endPoint x: 380, endPoint y: 265, distance: 85.9
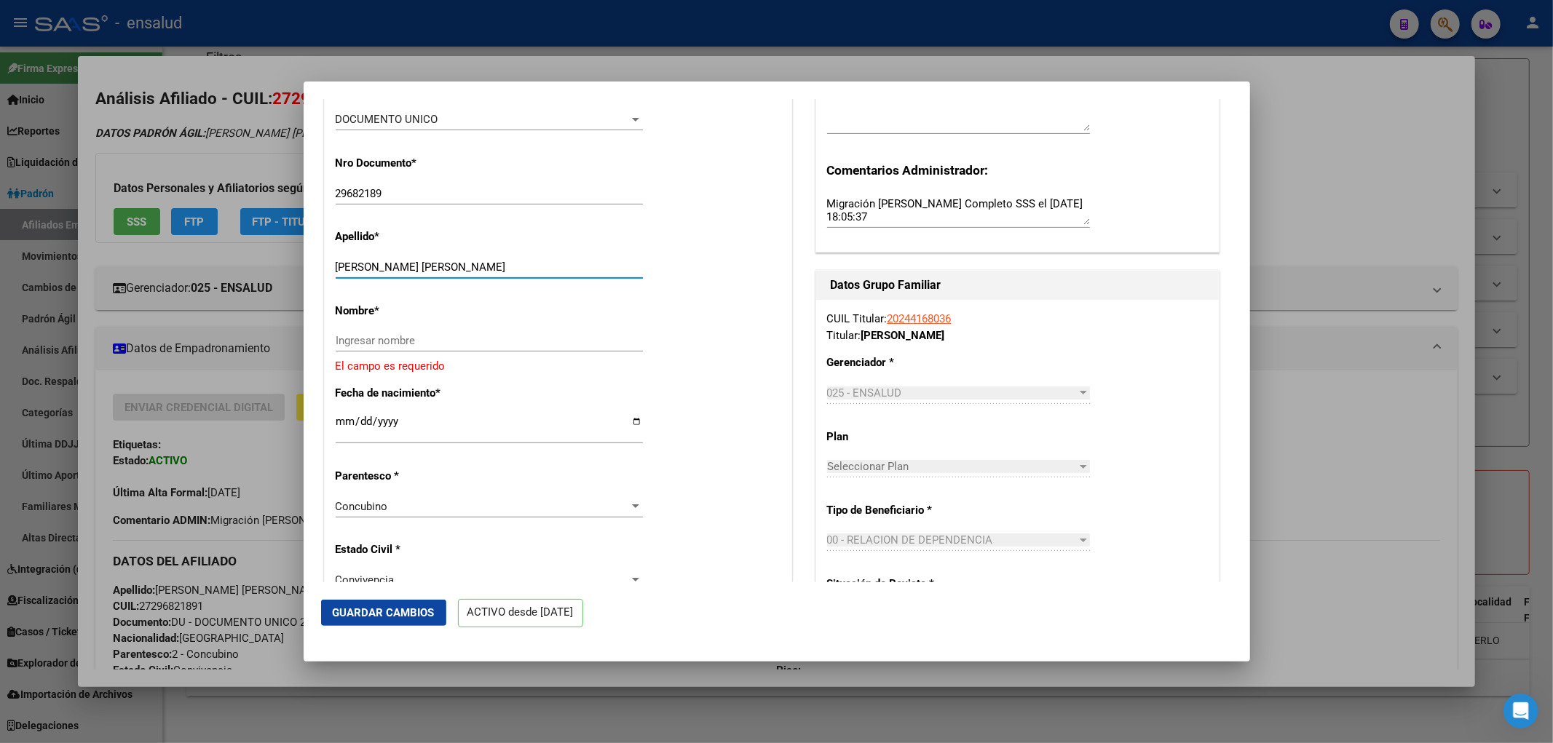
click at [380, 265] on input "[PERSON_NAME] [PERSON_NAME]" at bounding box center [489, 267] width 307 height 13
type input "PAZ"
paste input "[PERSON_NAME] [PERSON_NAME]"
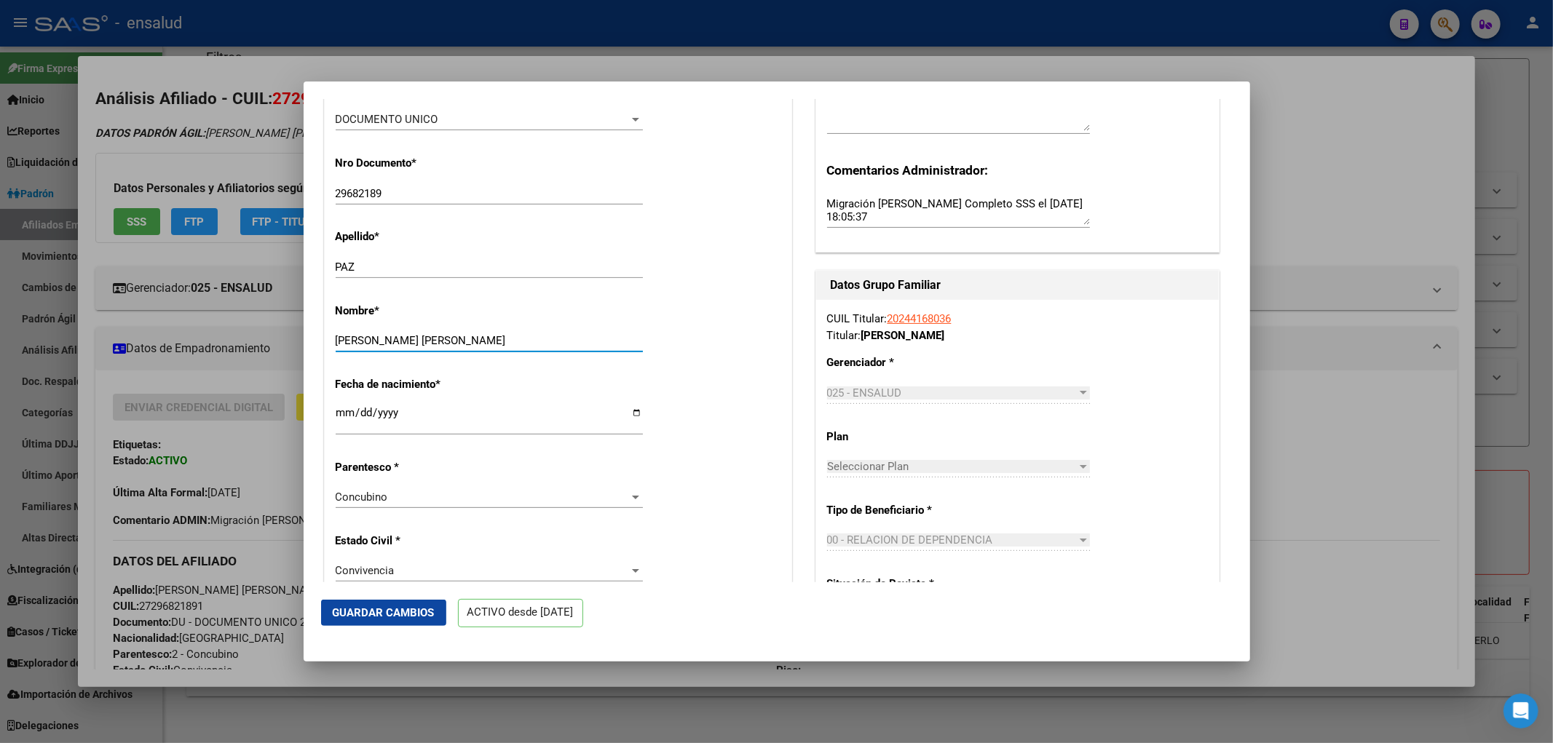
type input "[PERSON_NAME] [PERSON_NAME]"
click at [405, 602] on button "Guardar Cambios" at bounding box center [383, 613] width 125 height 26
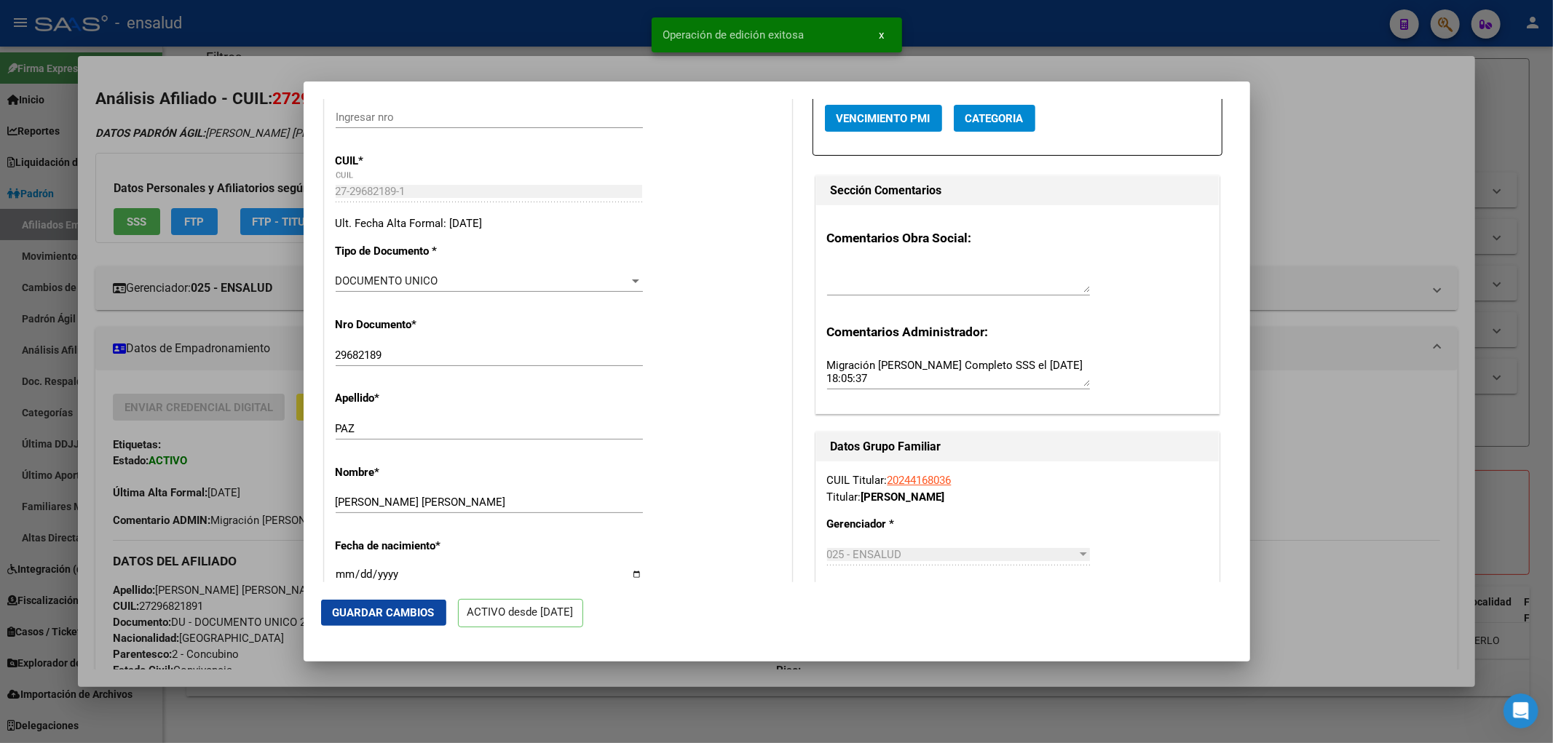
scroll to position [0, 0]
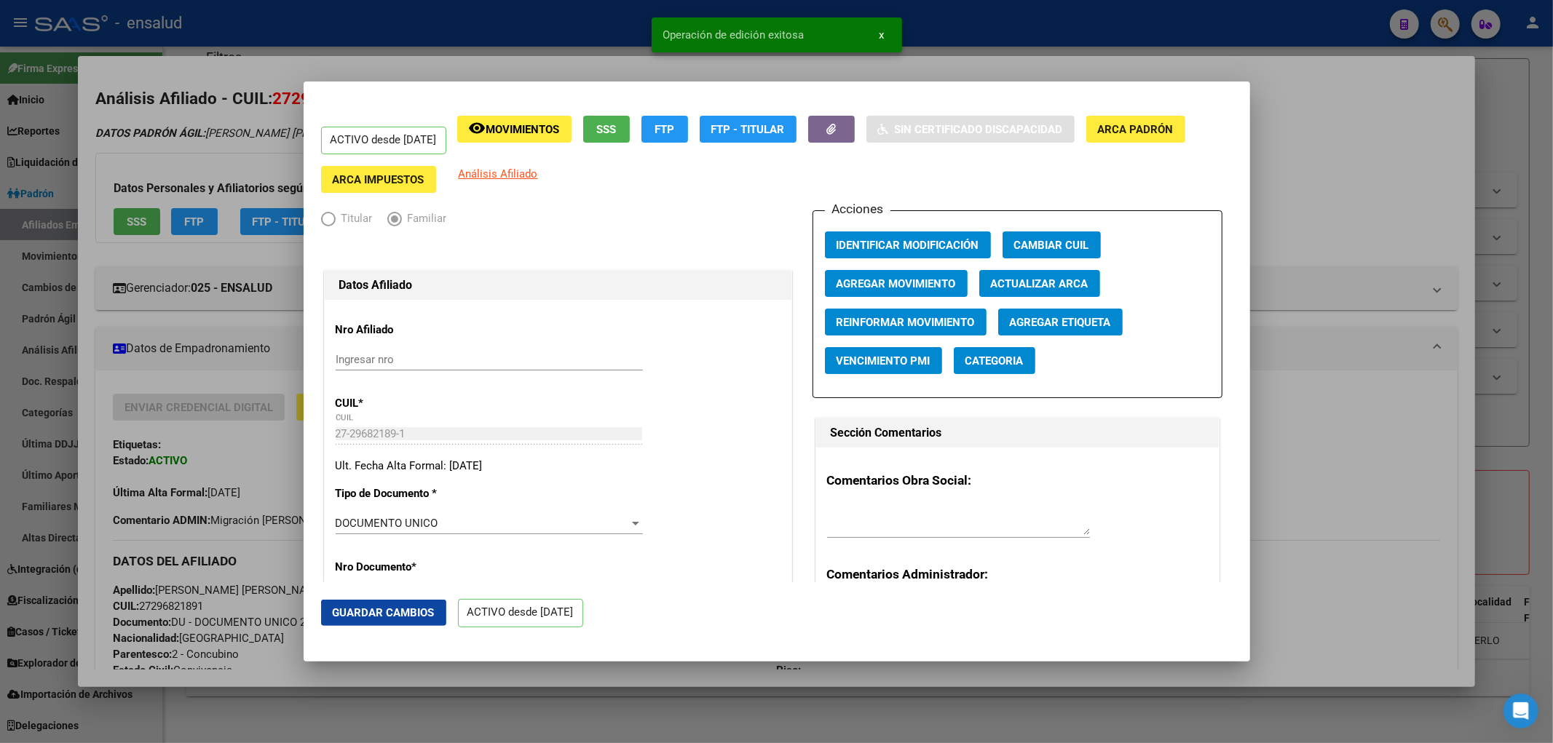
click at [1316, 488] on div at bounding box center [776, 371] width 1553 height 743
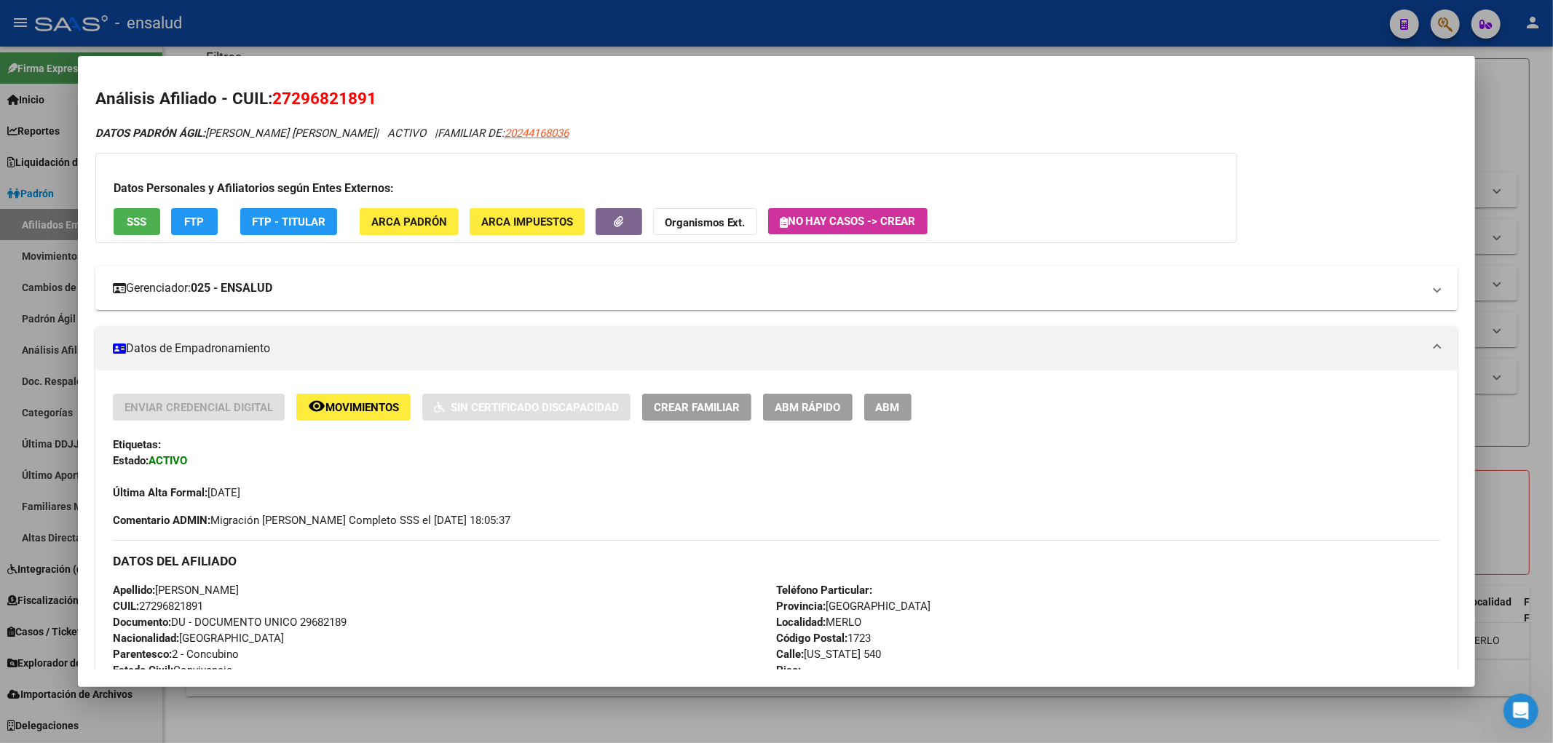
click at [217, 294] on strong "025 - ENSALUD" at bounding box center [232, 288] width 82 height 17
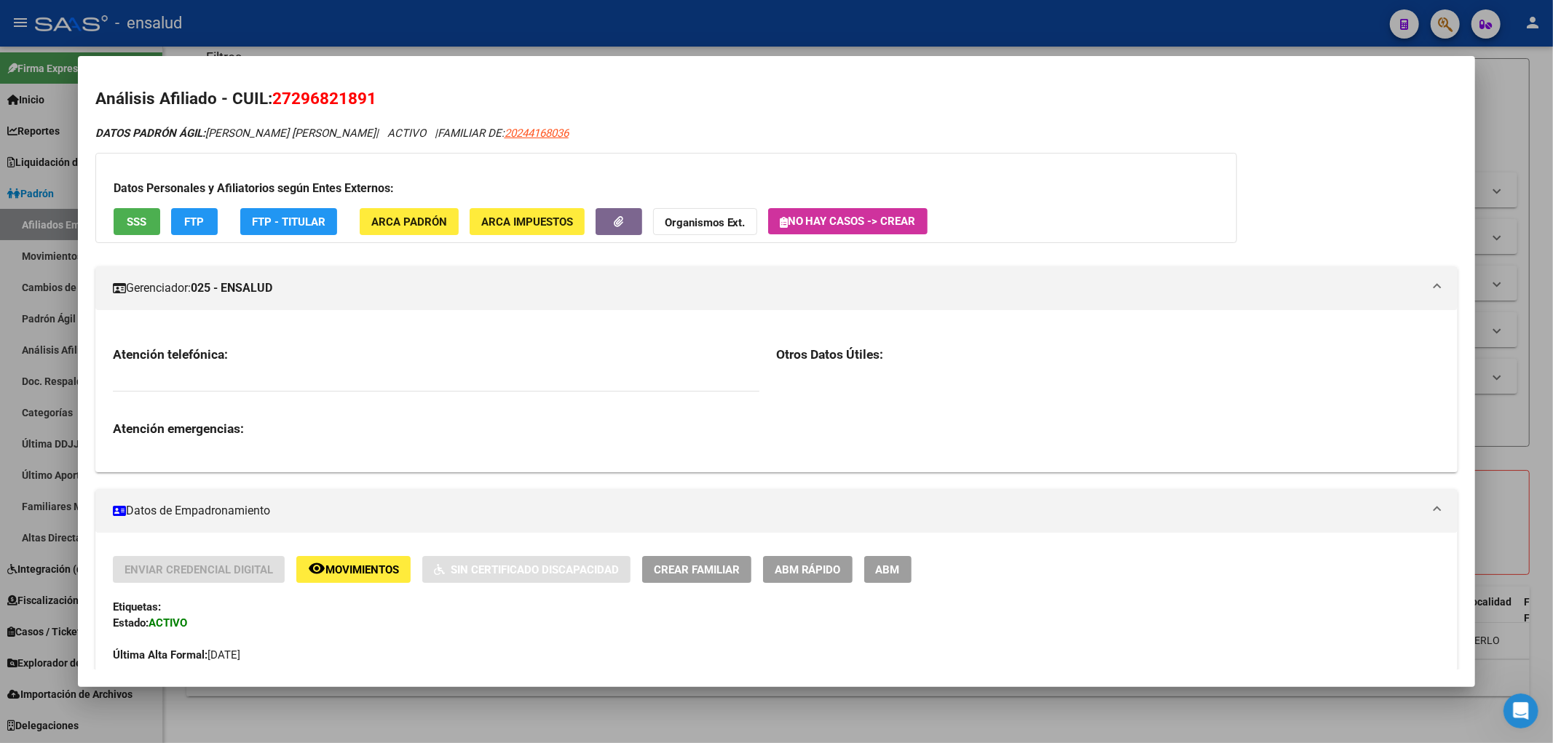
click at [1525, 470] on div at bounding box center [776, 371] width 1553 height 743
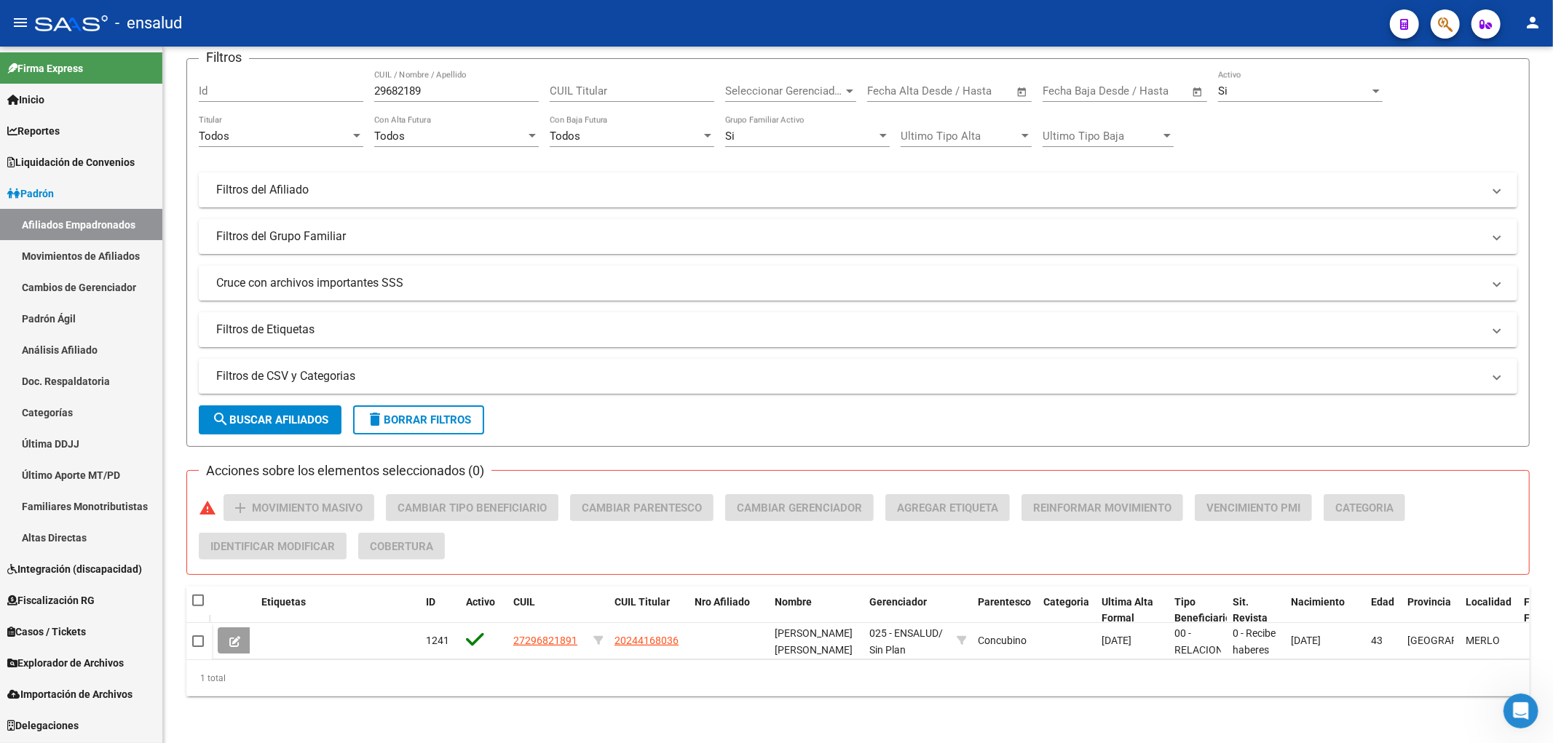
click at [47, 226] on link "Afiliados Empadronados" at bounding box center [81, 224] width 162 height 31
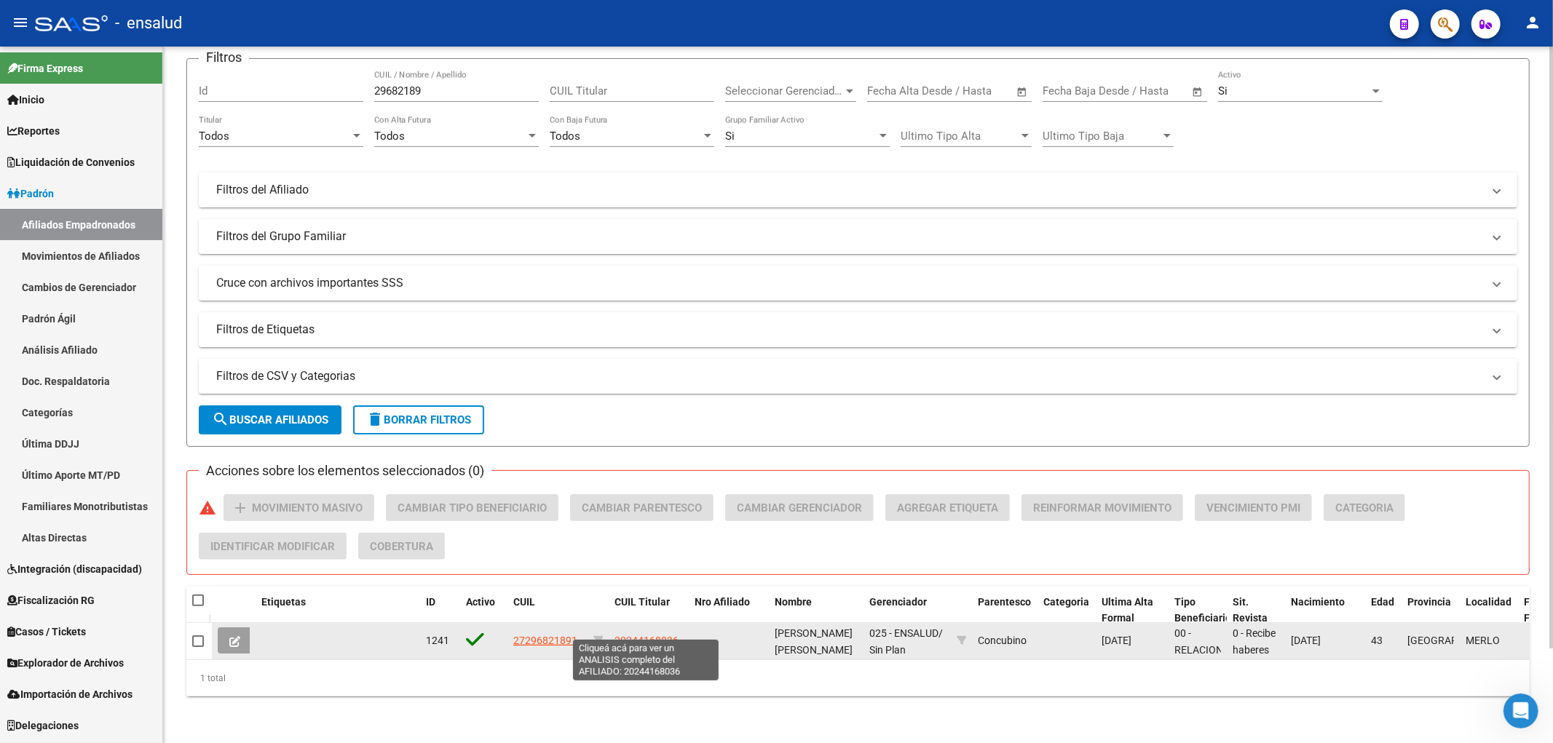
click at [635, 635] on span "20244168036" at bounding box center [646, 641] width 64 height 12
type textarea "20244168036"
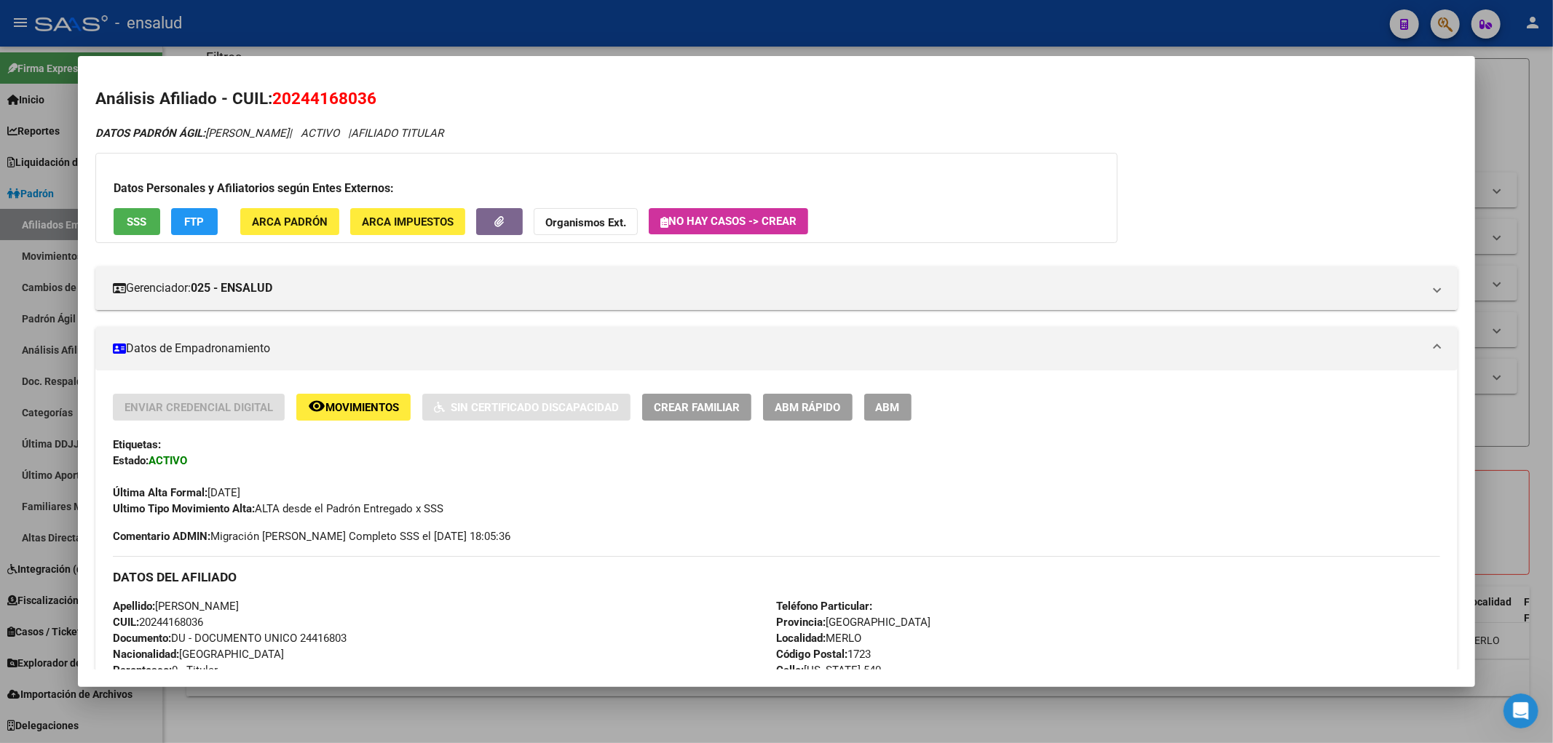
click at [787, 405] on span "ABM Rápido" at bounding box center [808, 407] width 66 height 13
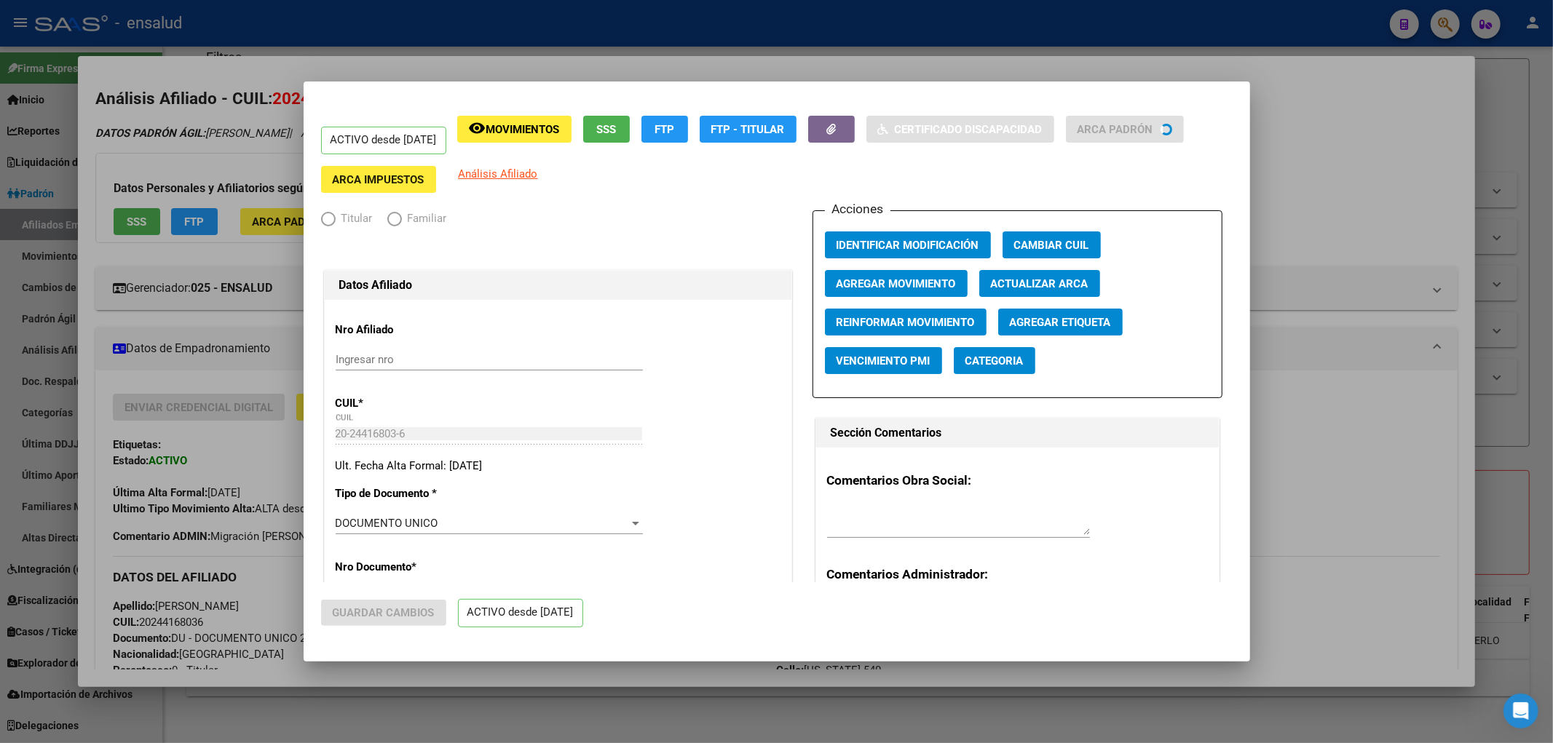
radio input "true"
type input "33-54634954-9"
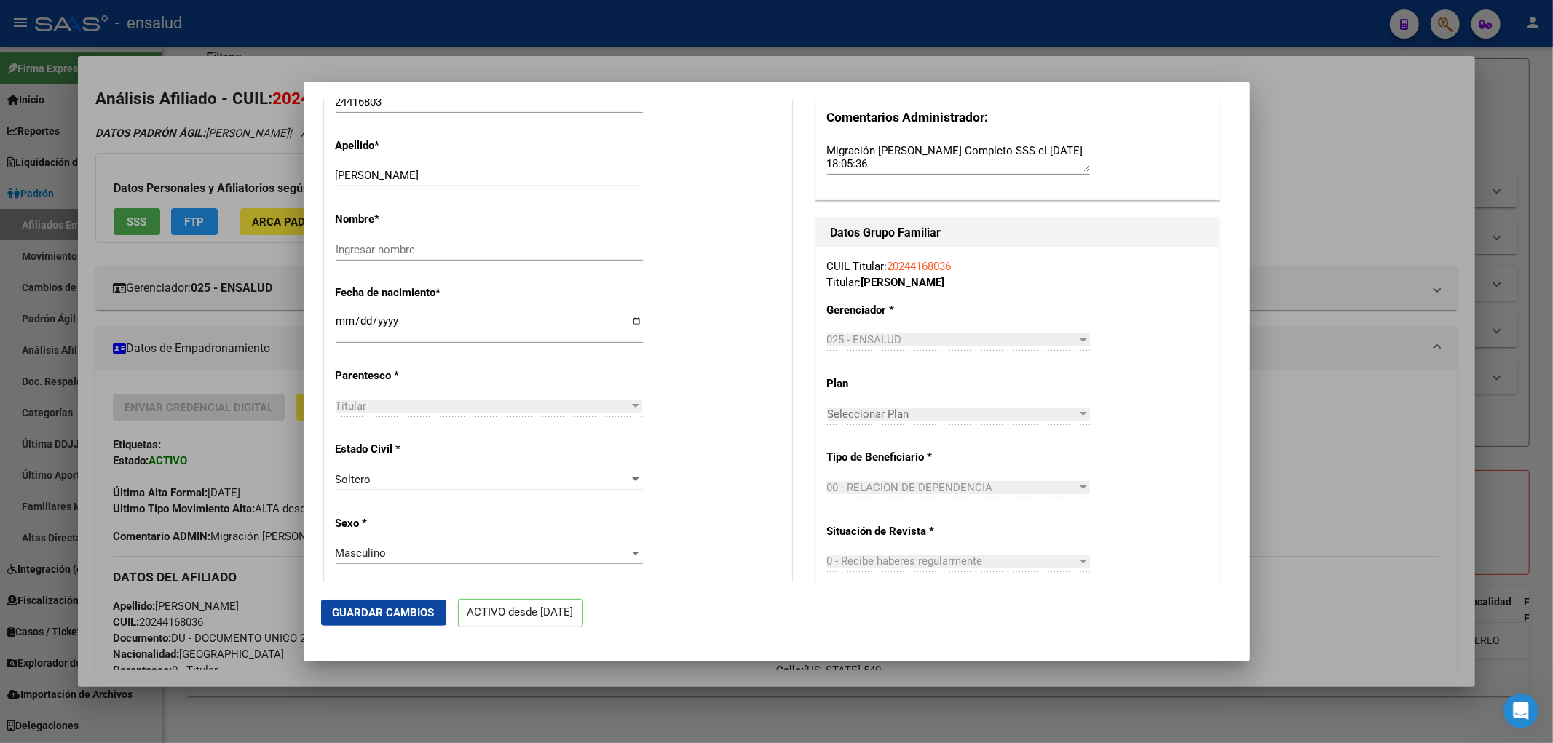
scroll to position [890, 0]
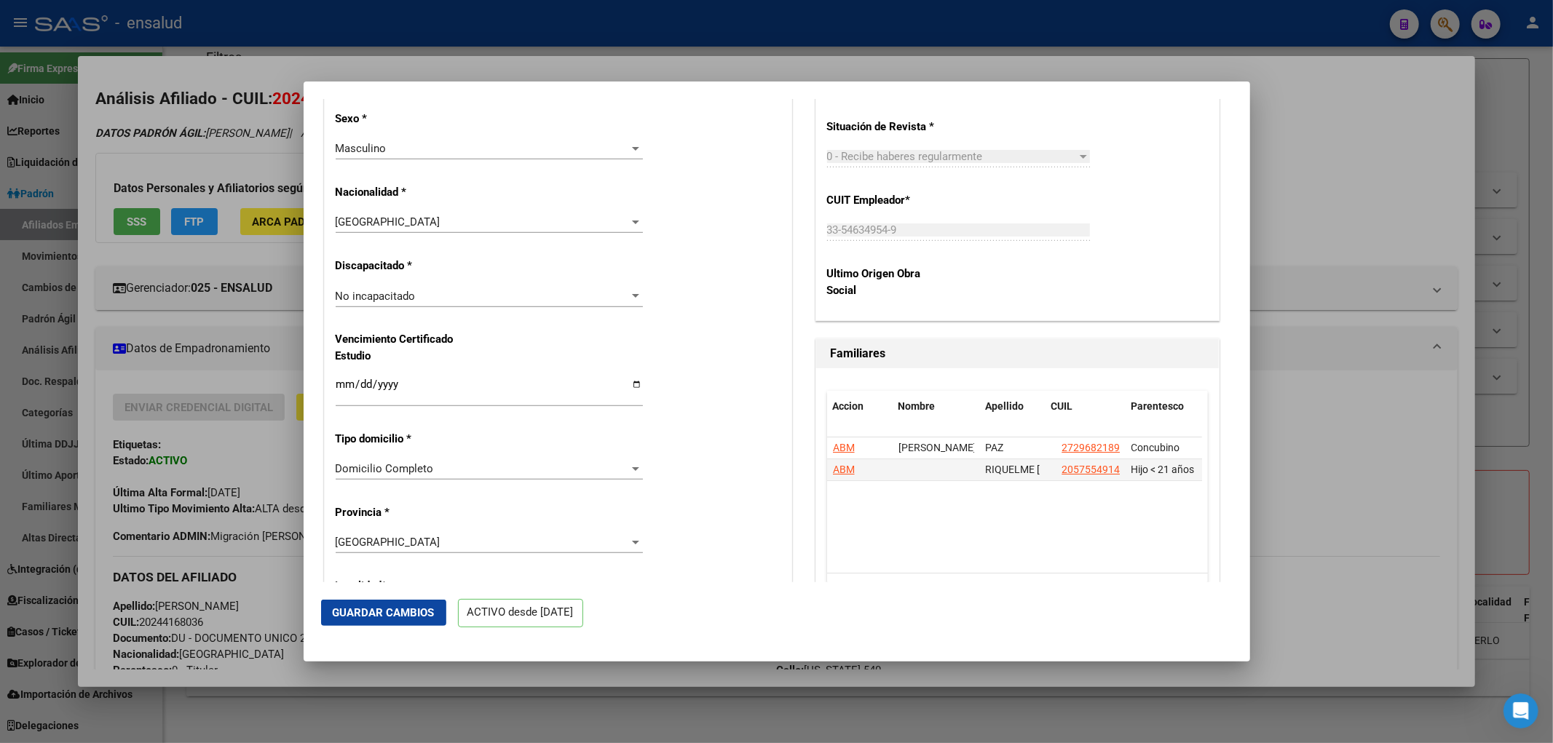
click at [521, 619] on p "ACTIVO desde [DATE]" at bounding box center [520, 613] width 125 height 28
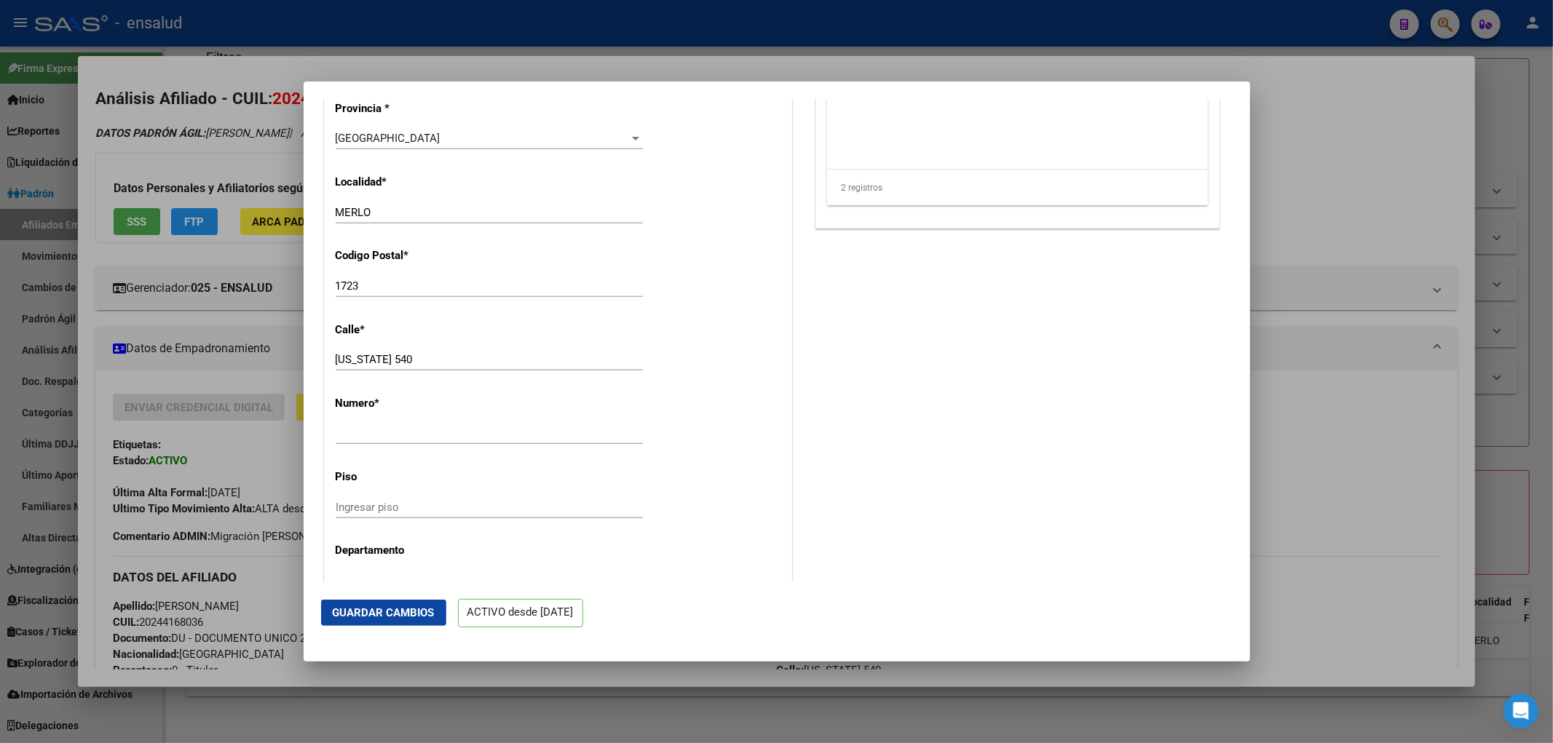
scroll to position [970, 0]
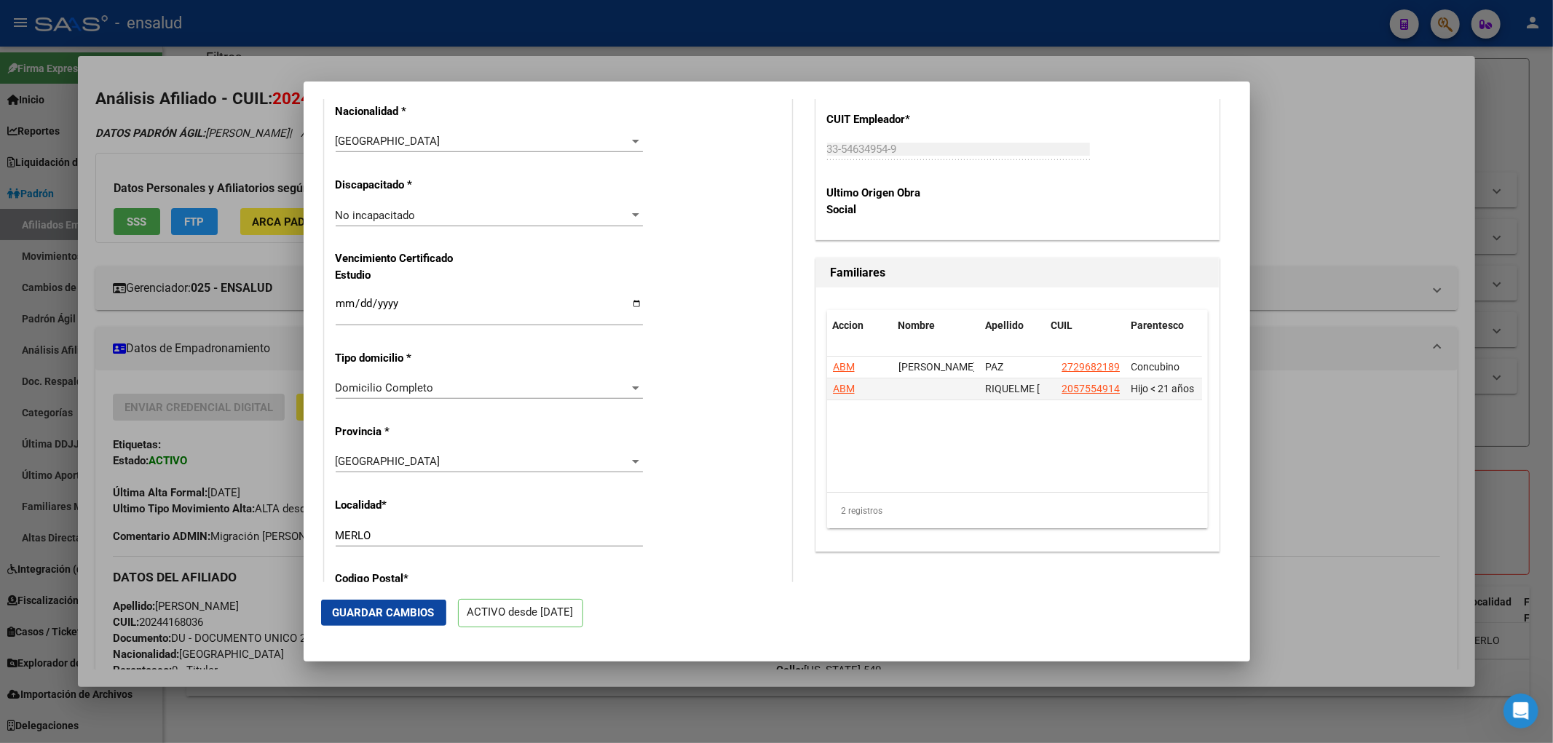
click at [1275, 528] on div at bounding box center [776, 371] width 1553 height 743
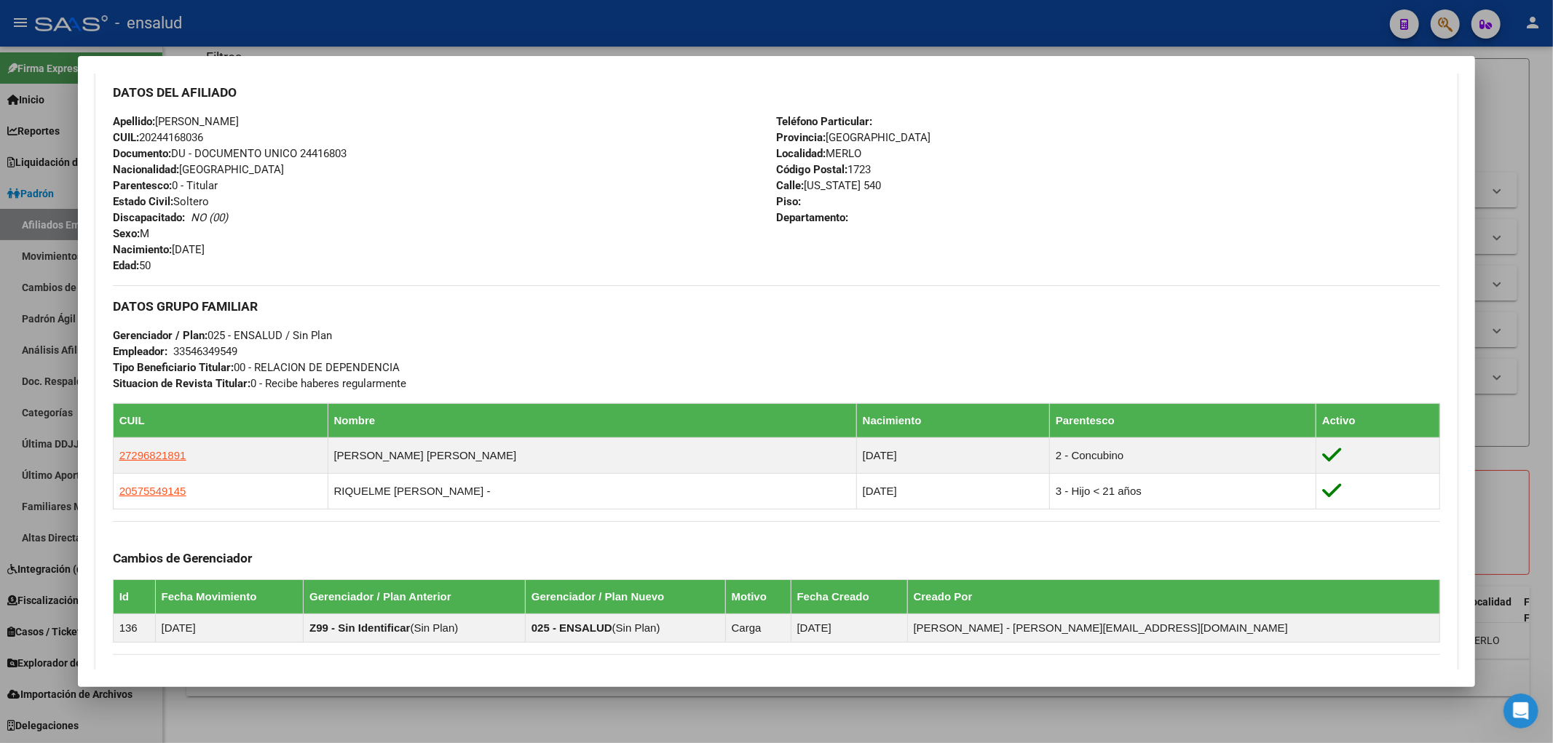
scroll to position [686, 0]
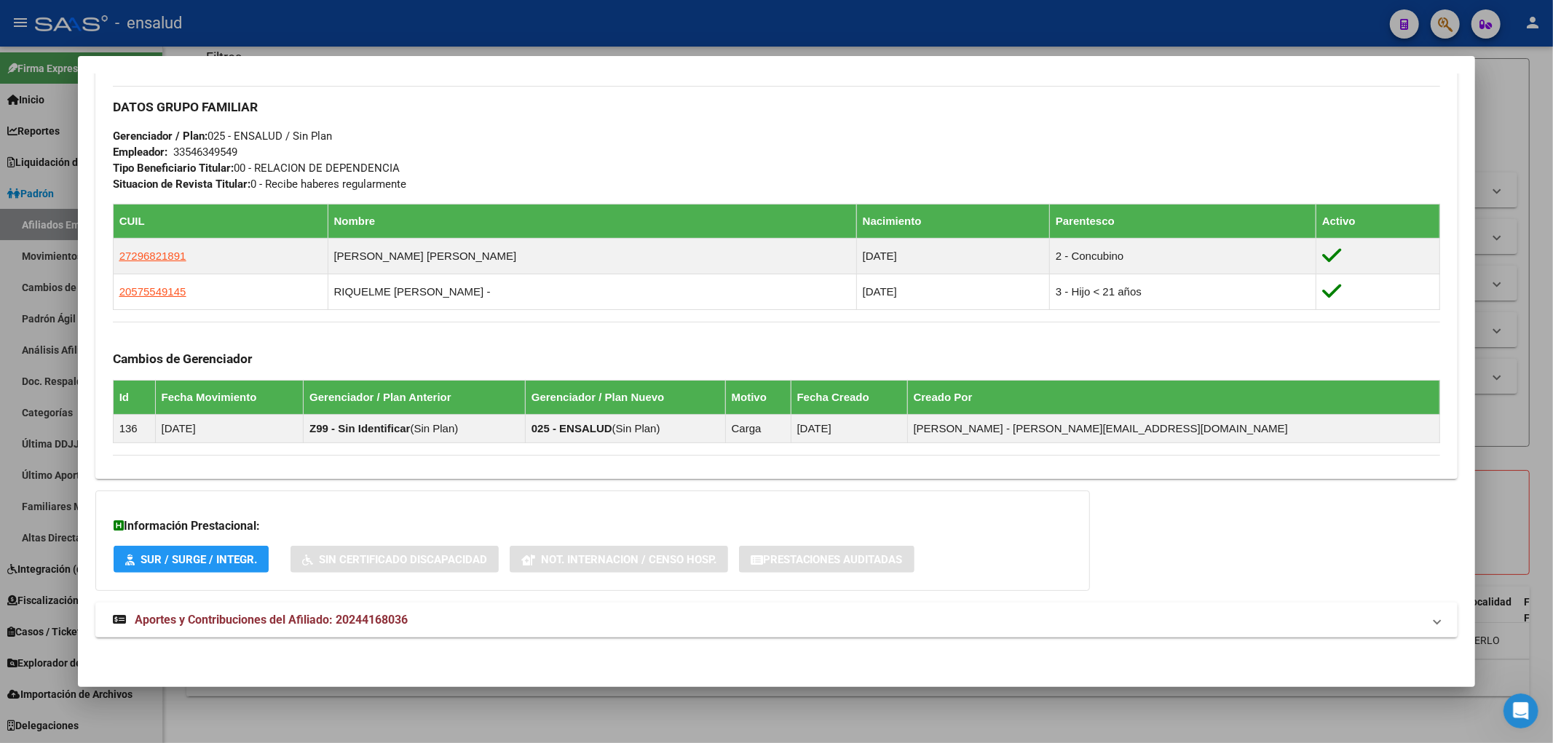
click at [405, 717] on div at bounding box center [776, 371] width 1553 height 743
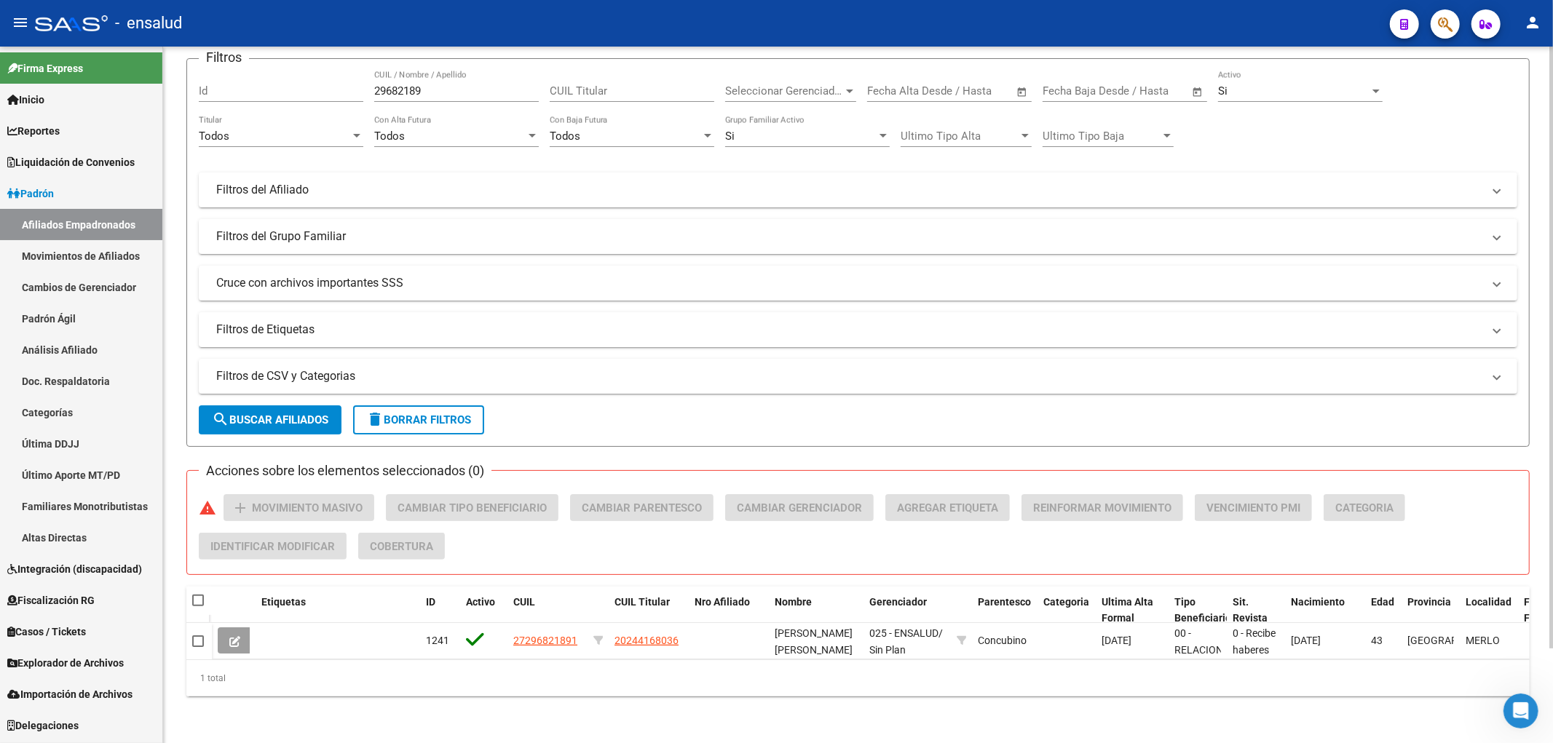
scroll to position [0, 0]
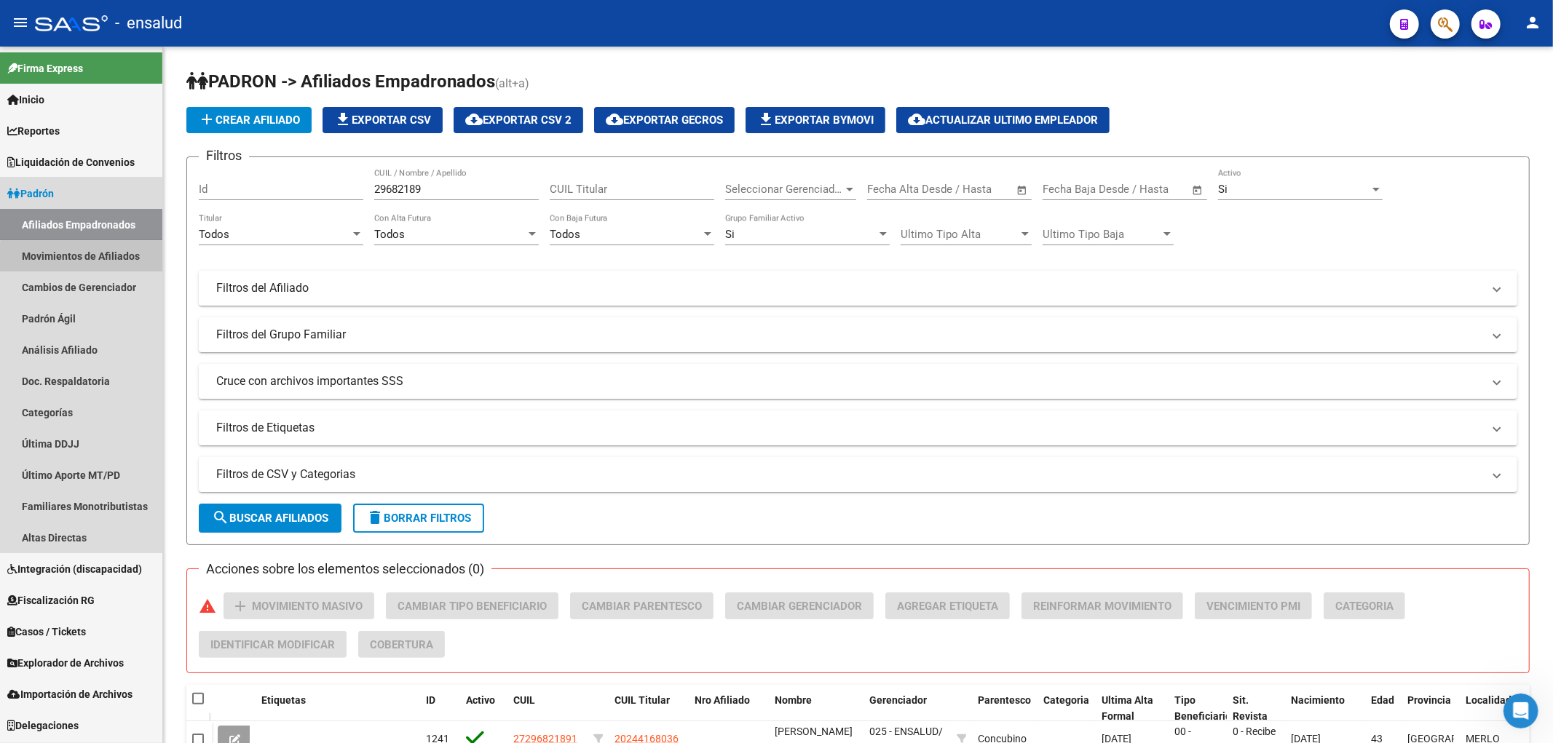
click at [82, 261] on link "Movimientos de Afiliados" at bounding box center [81, 255] width 162 height 31
